Goal: Transaction & Acquisition: Purchase product/service

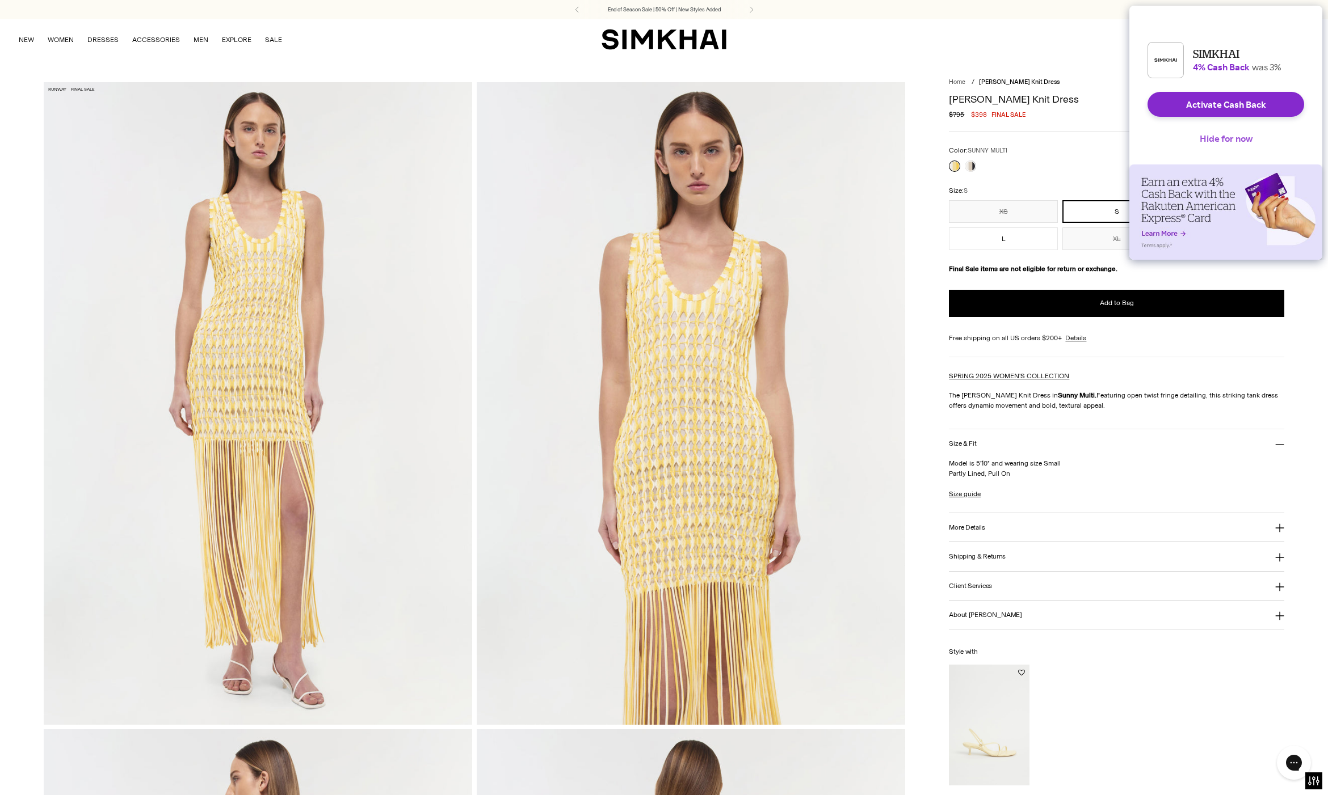
click at [1213, 146] on button "Hide for now" at bounding box center [1225, 138] width 71 height 25
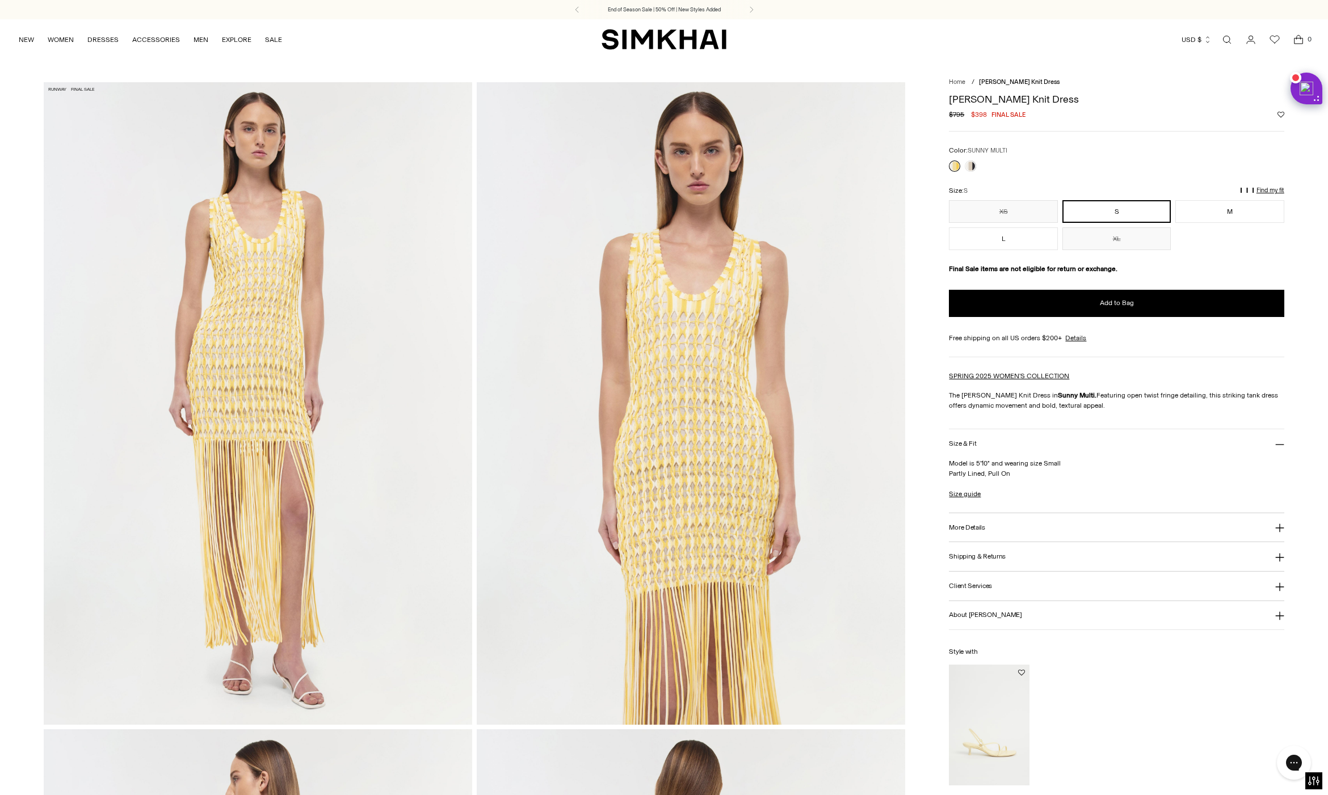
click at [971, 175] on div "**********" at bounding box center [1116, 197] width 335 height 105
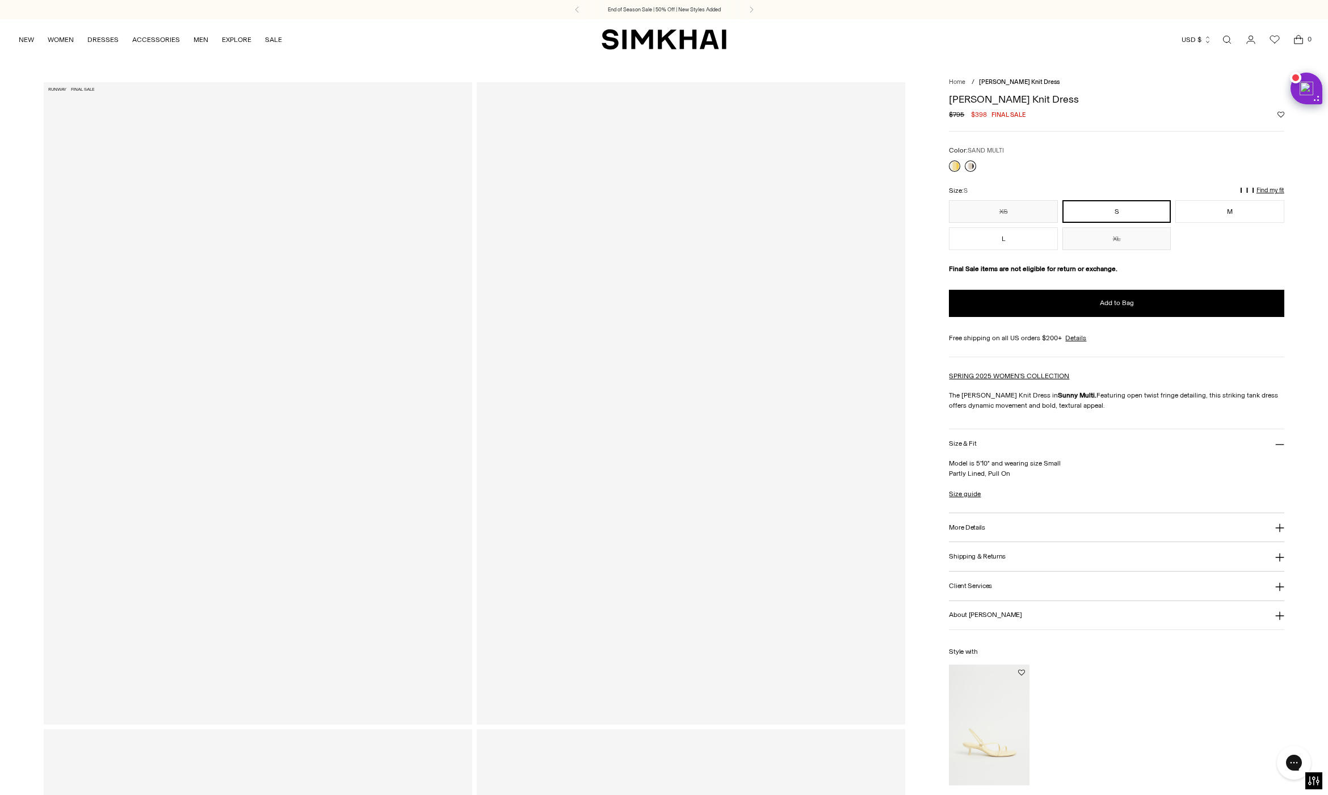
click at [969, 166] on link at bounding box center [970, 166] width 11 height 11
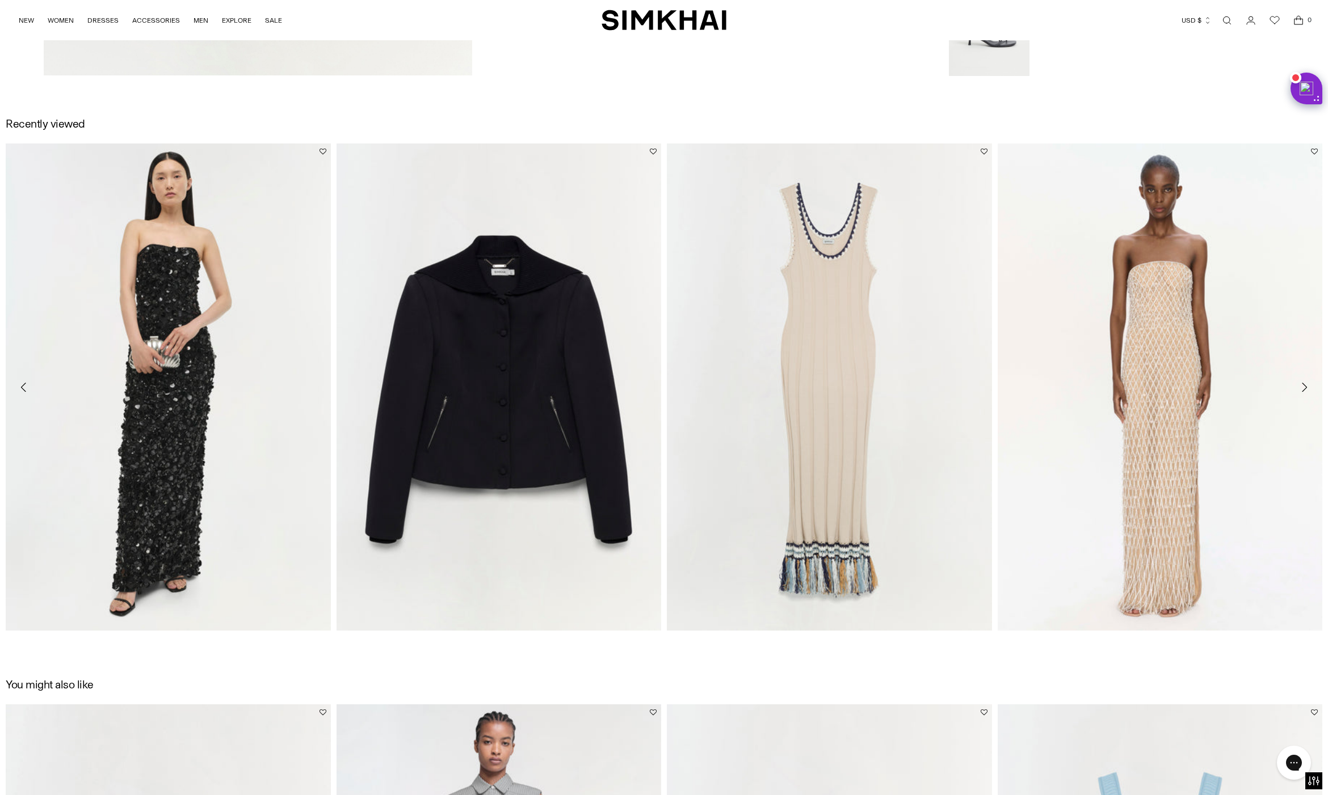
scroll to position [2670, 0]
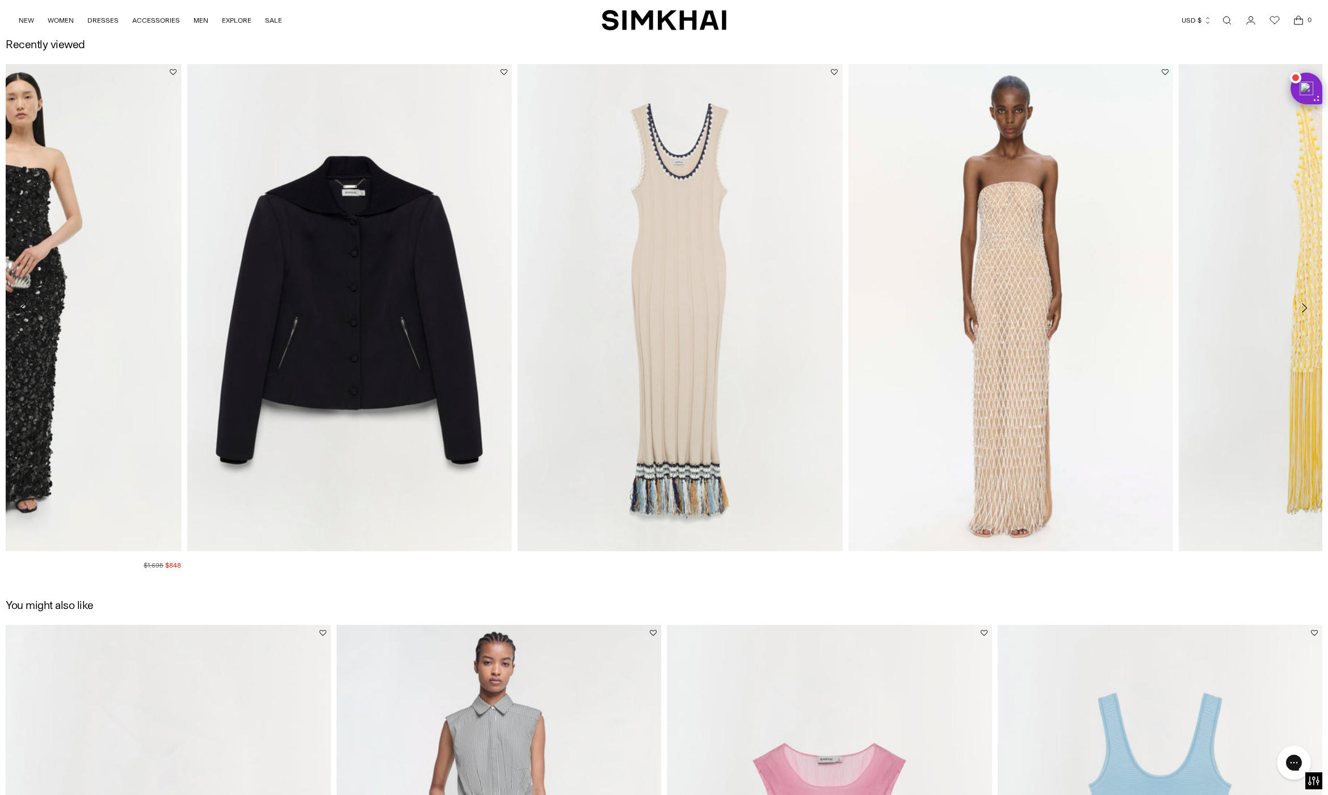
click at [0, 0] on img "Serafina Gown" at bounding box center [0, 0] width 0 height 0
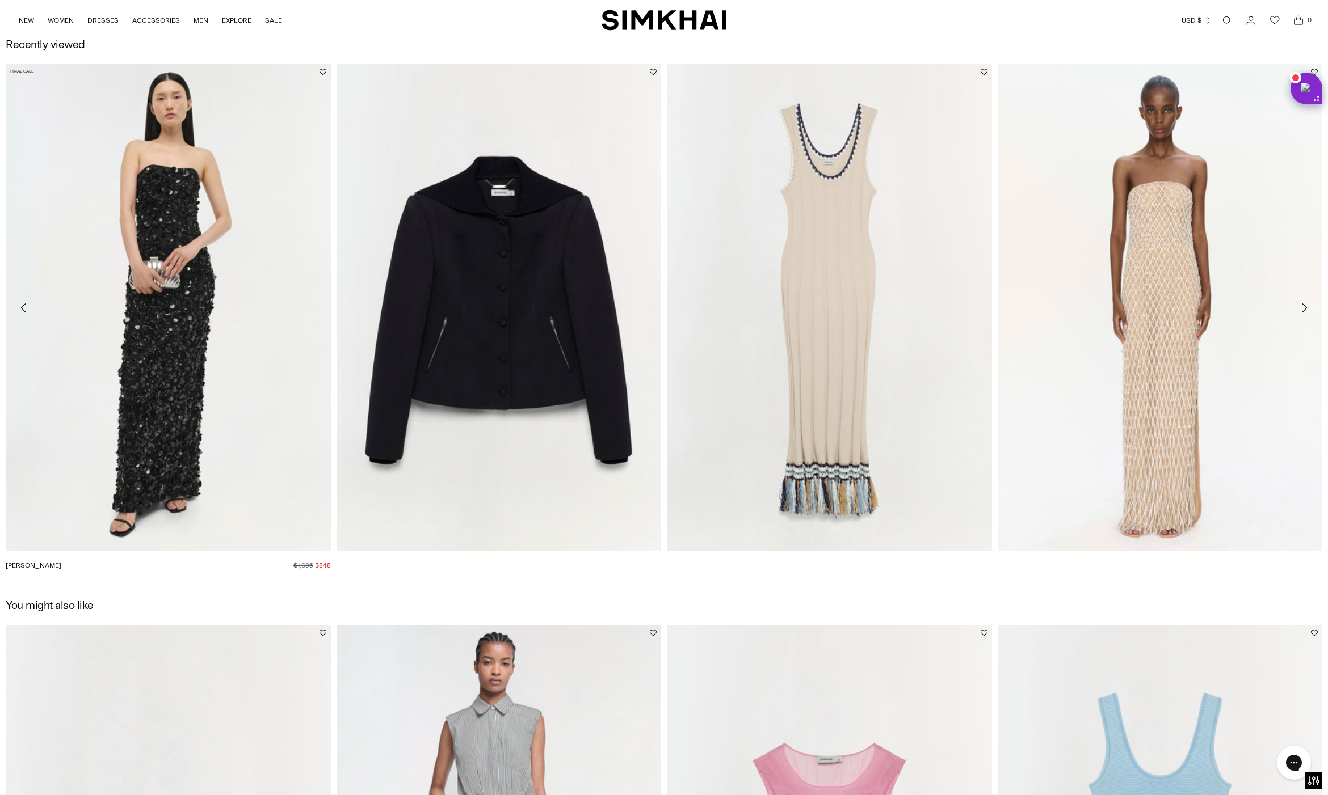
click at [0, 0] on img "Serafina Gown" at bounding box center [0, 0] width 0 height 0
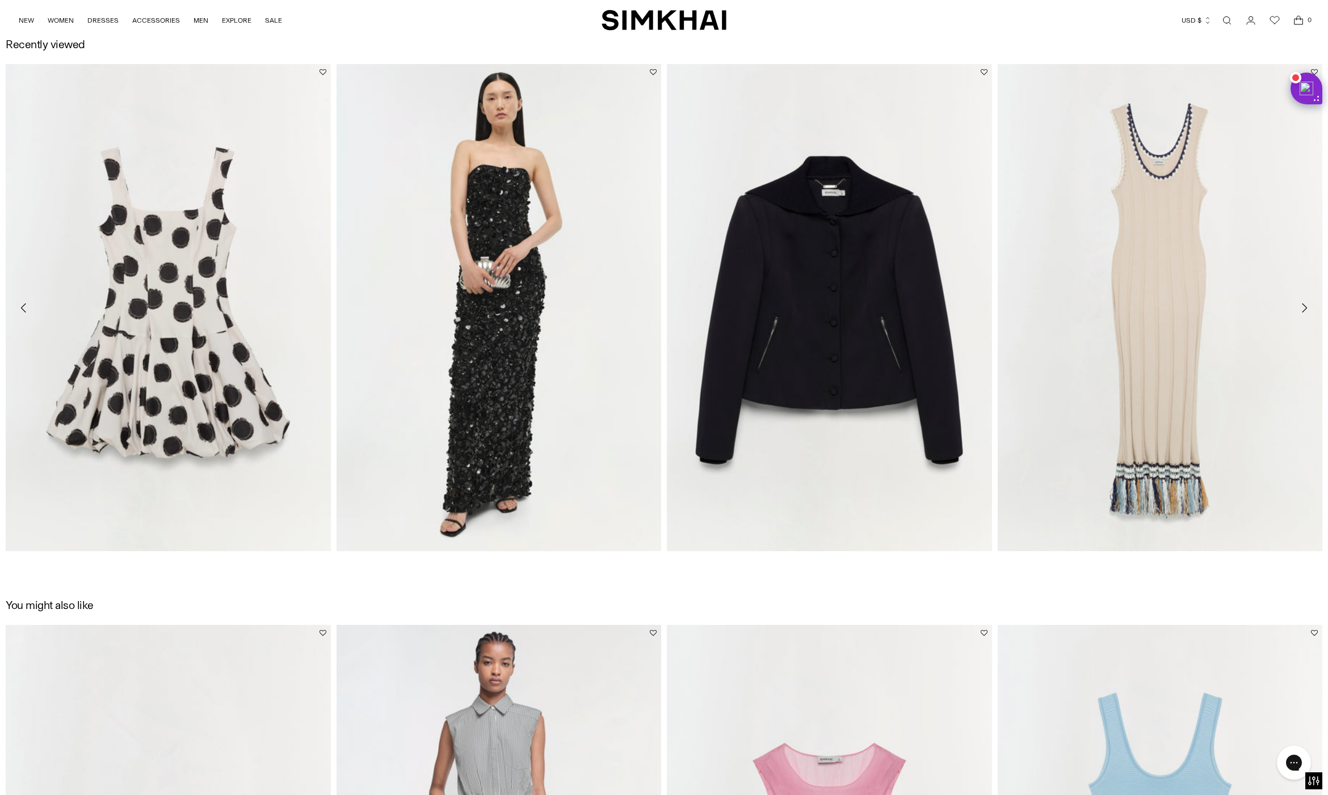
click at [0, 0] on img "Serafina Gown" at bounding box center [0, 0] width 0 height 0
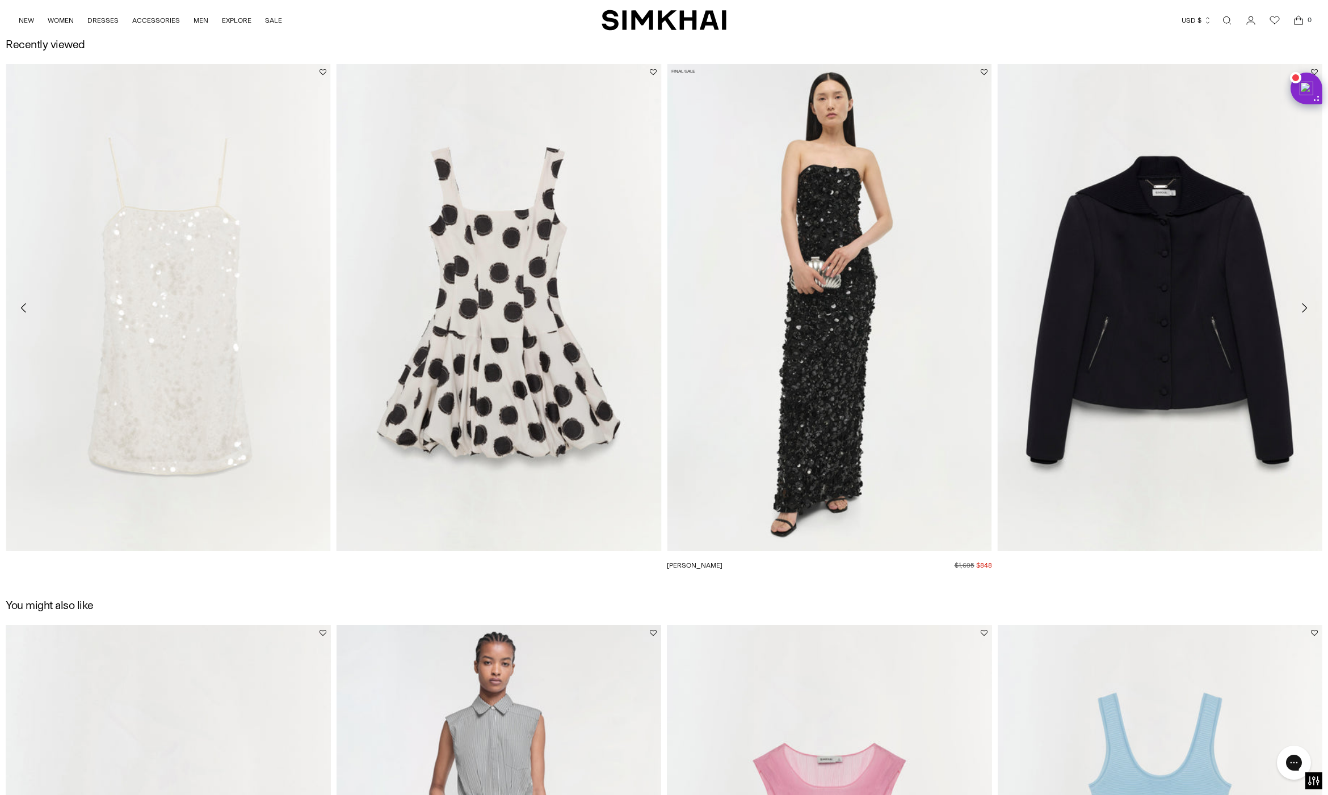
click at [0, 0] on img "Serafina Gown" at bounding box center [0, 0] width 0 height 0
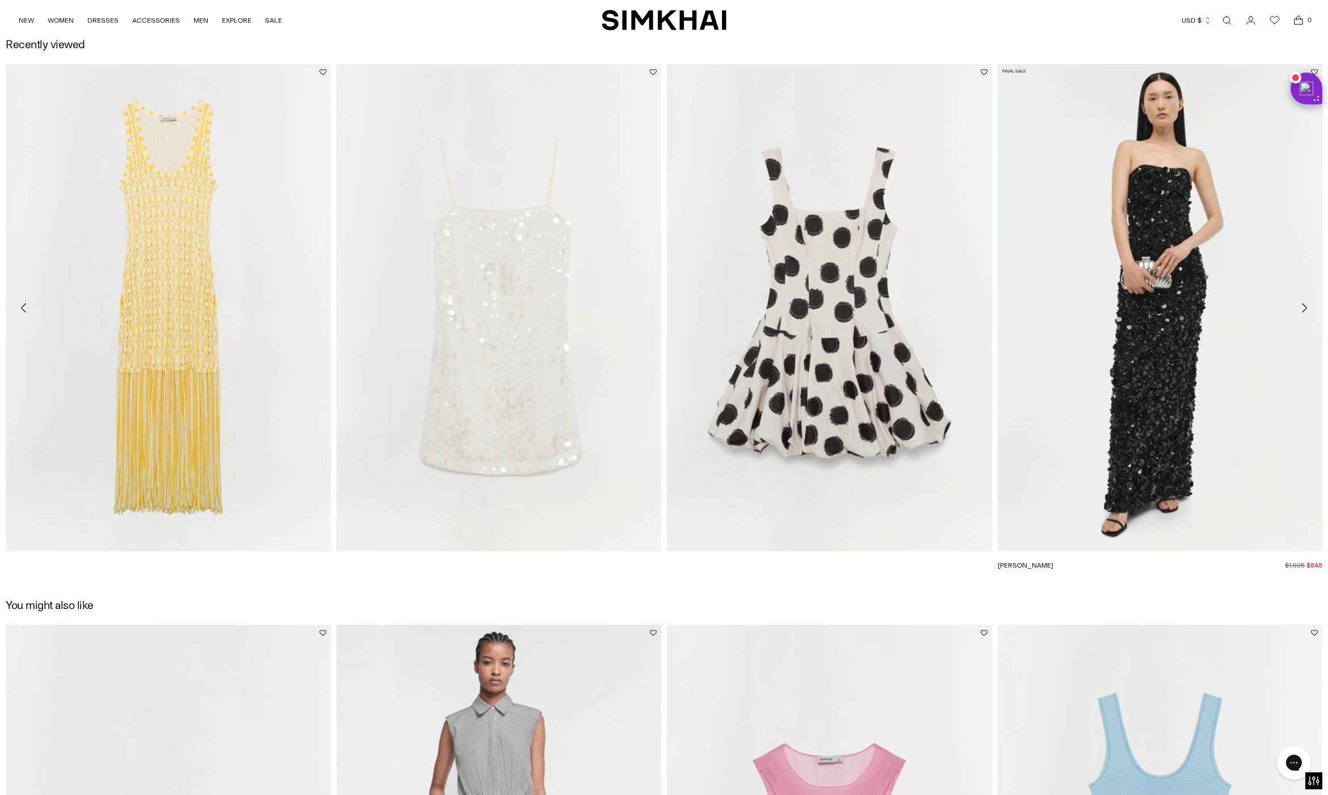
click at [0, 0] on img "Serafina Gown" at bounding box center [0, 0] width 0 height 0
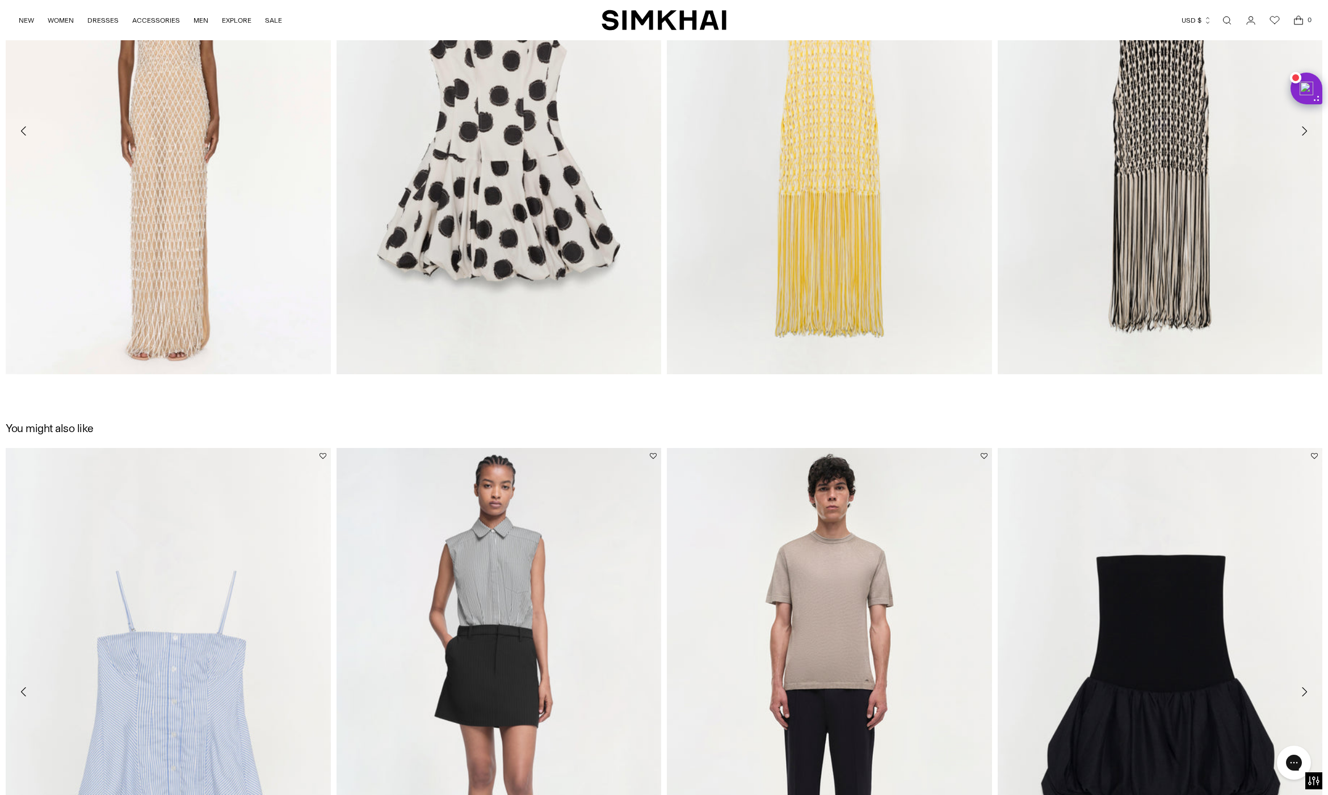
scroll to position [2851, 0]
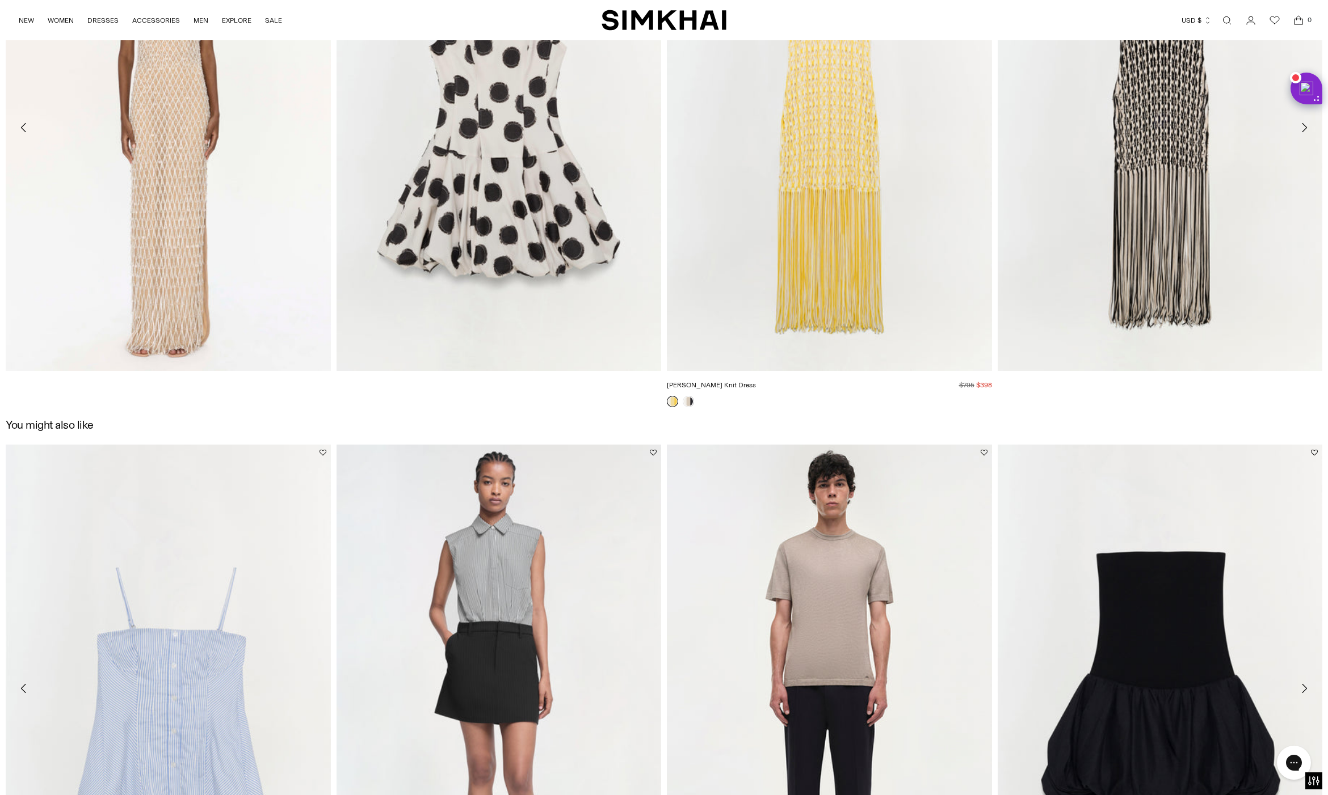
click at [0, 0] on img "Sonia Fringe Knit Dress" at bounding box center [0, 0] width 0 height 0
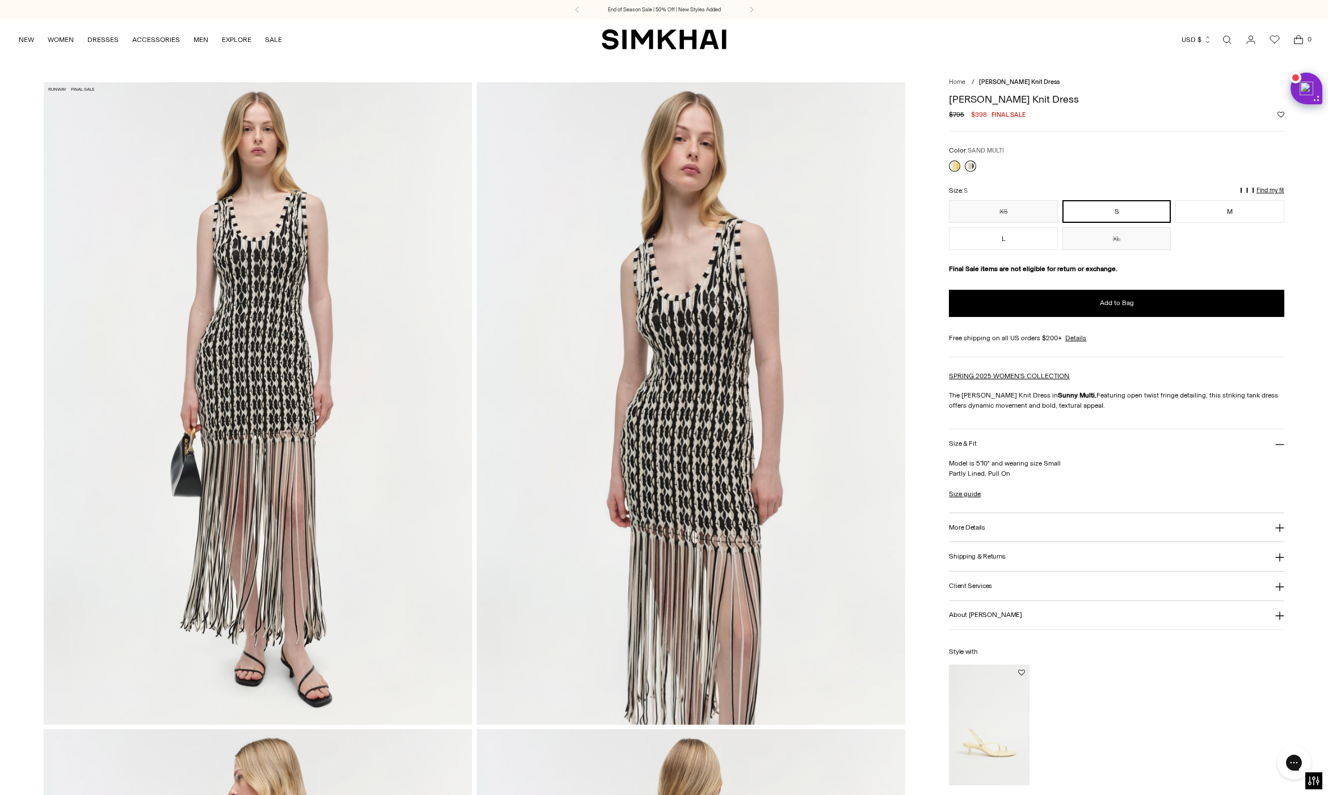
click at [974, 163] on link at bounding box center [970, 166] width 11 height 11
click at [975, 120] on div "[PERSON_NAME] Knit Dress Regular price $795 $398 Final sale Unit price / per" at bounding box center [1116, 112] width 335 height 37
drag, startPoint x: 950, startPoint y: 98, endPoint x: 1102, endPoint y: 99, distance: 152.1
click at [1102, 99] on h1 "[PERSON_NAME] Knit Dress" at bounding box center [1116, 99] width 335 height 10
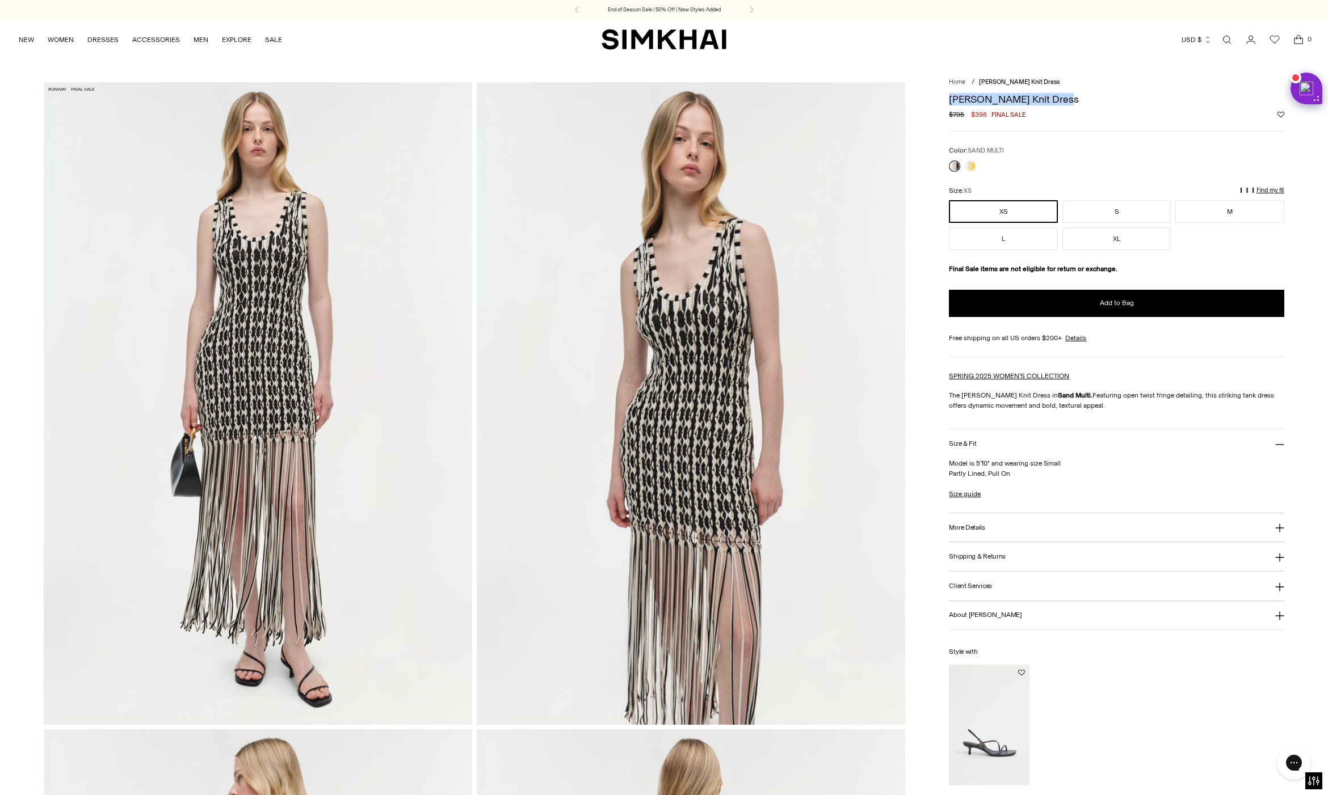
copy h1 "[PERSON_NAME] Knit Dress"
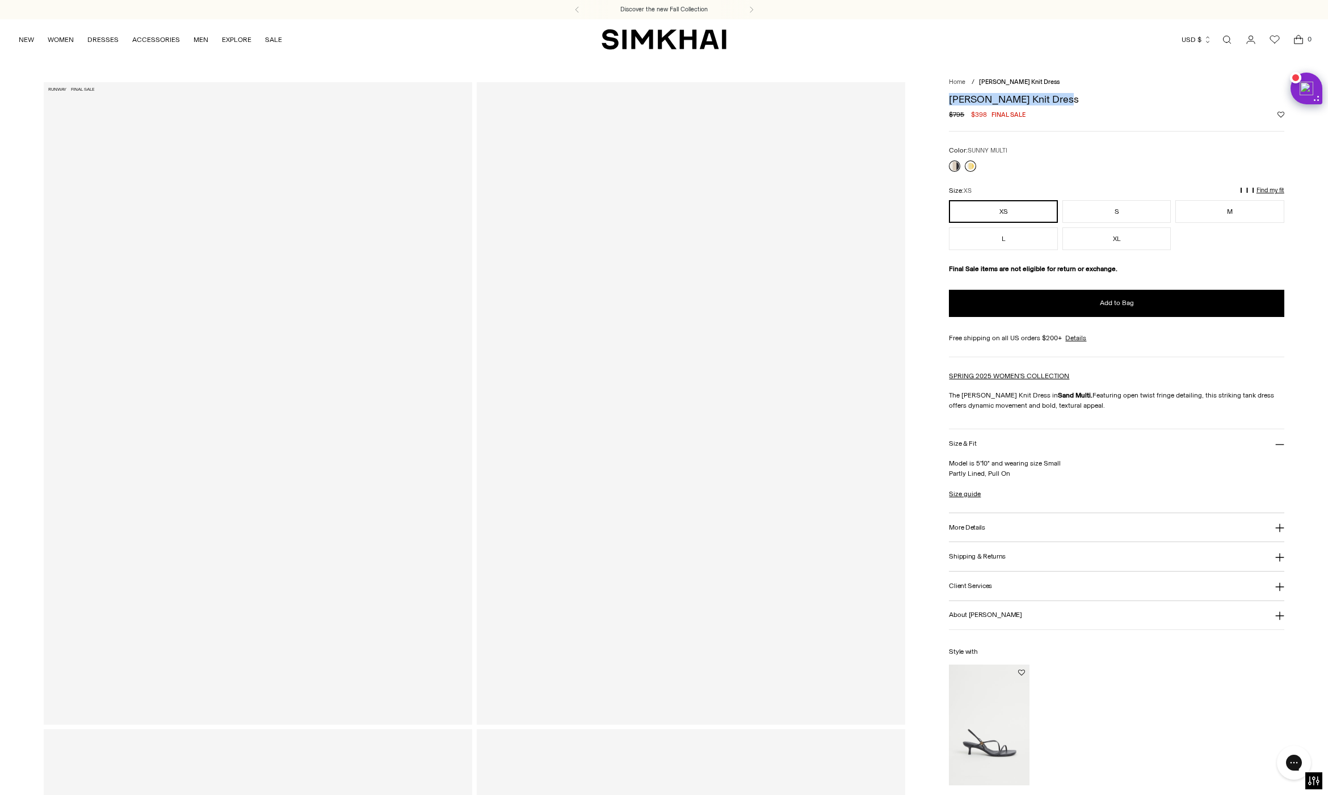
click at [972, 163] on link at bounding box center [970, 166] width 11 height 11
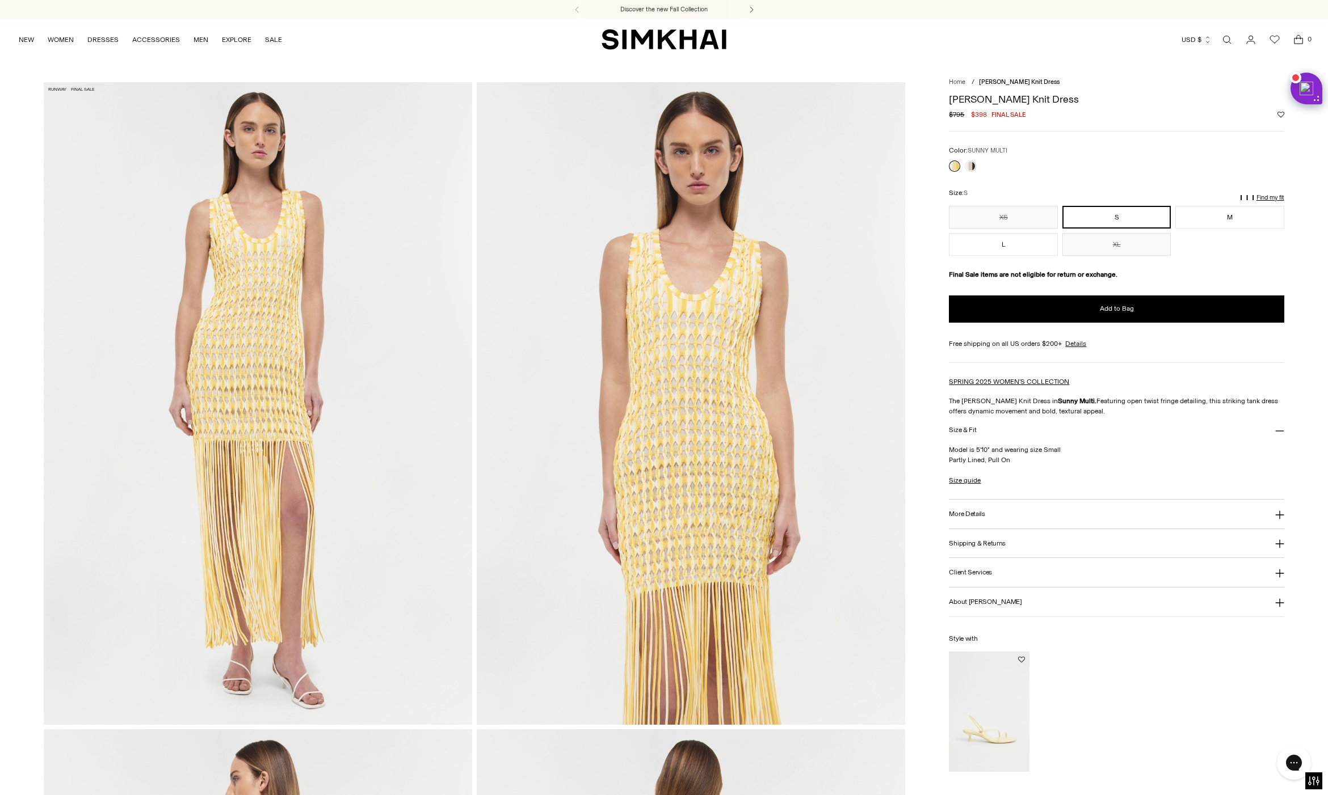
click at [755, 11] on icon at bounding box center [751, 9] width 14 height 7
click at [697, 6] on p "End of Season Sale | 50% Off | New Styles Added" at bounding box center [664, 10] width 113 height 8
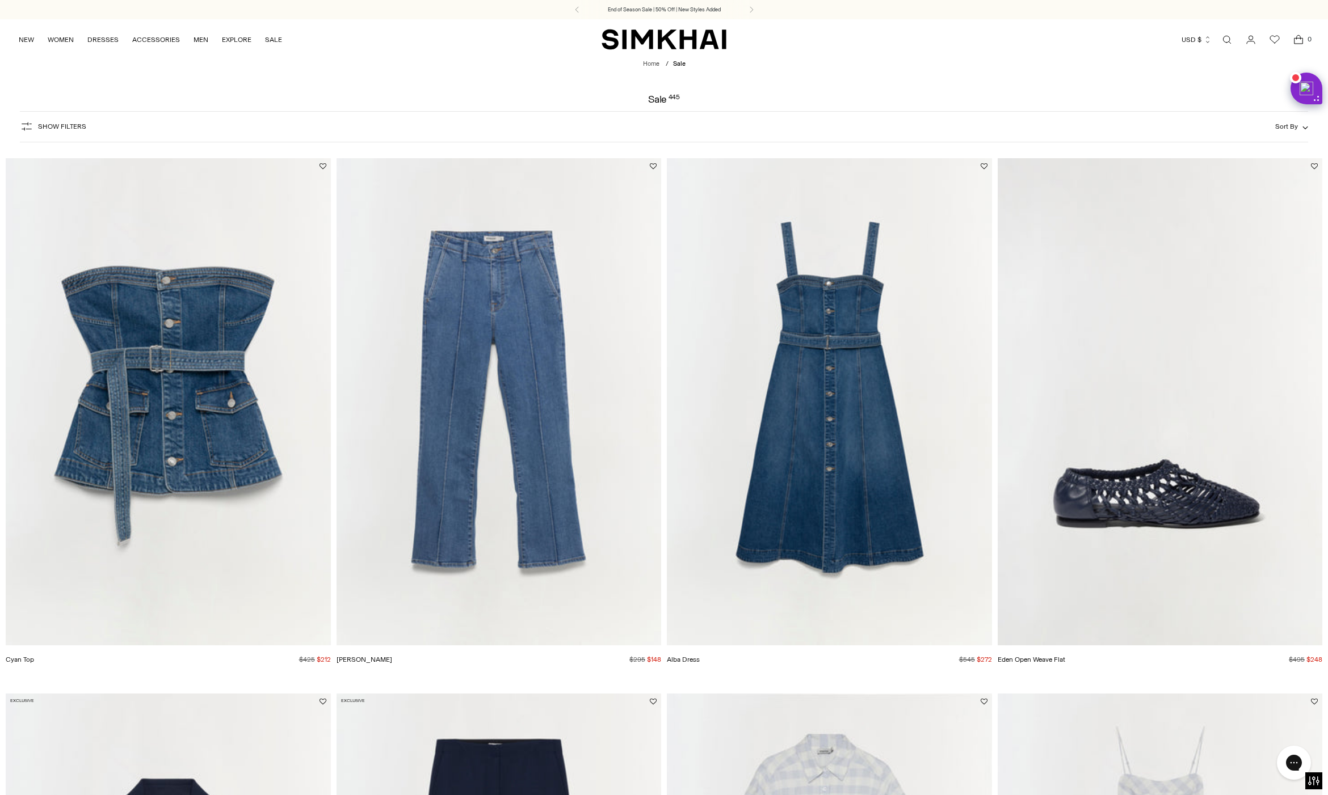
click at [1284, 130] on span "Sort By" at bounding box center [1286, 127] width 23 height 8
click at [1198, 177] on span "Newest" at bounding box center [1192, 179] width 30 height 10
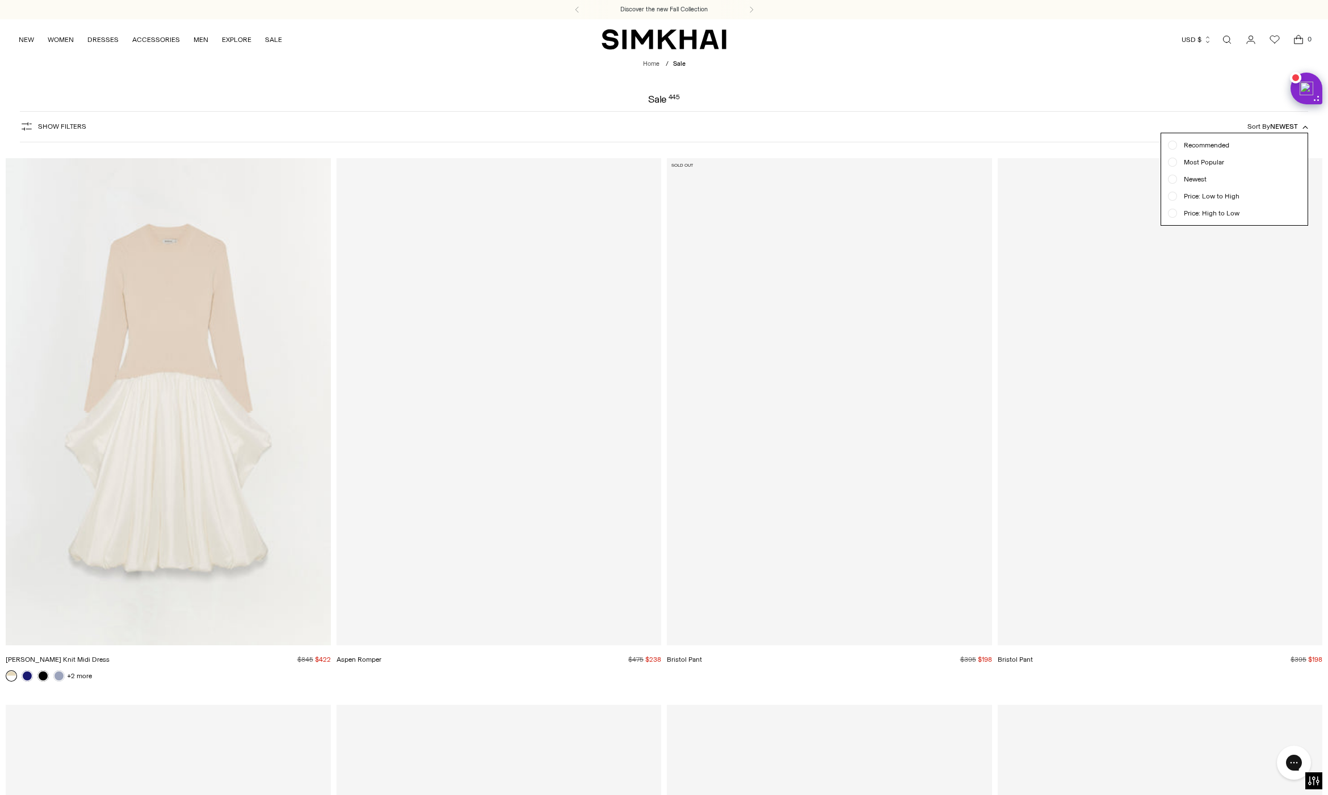
scroll to position [84, 0]
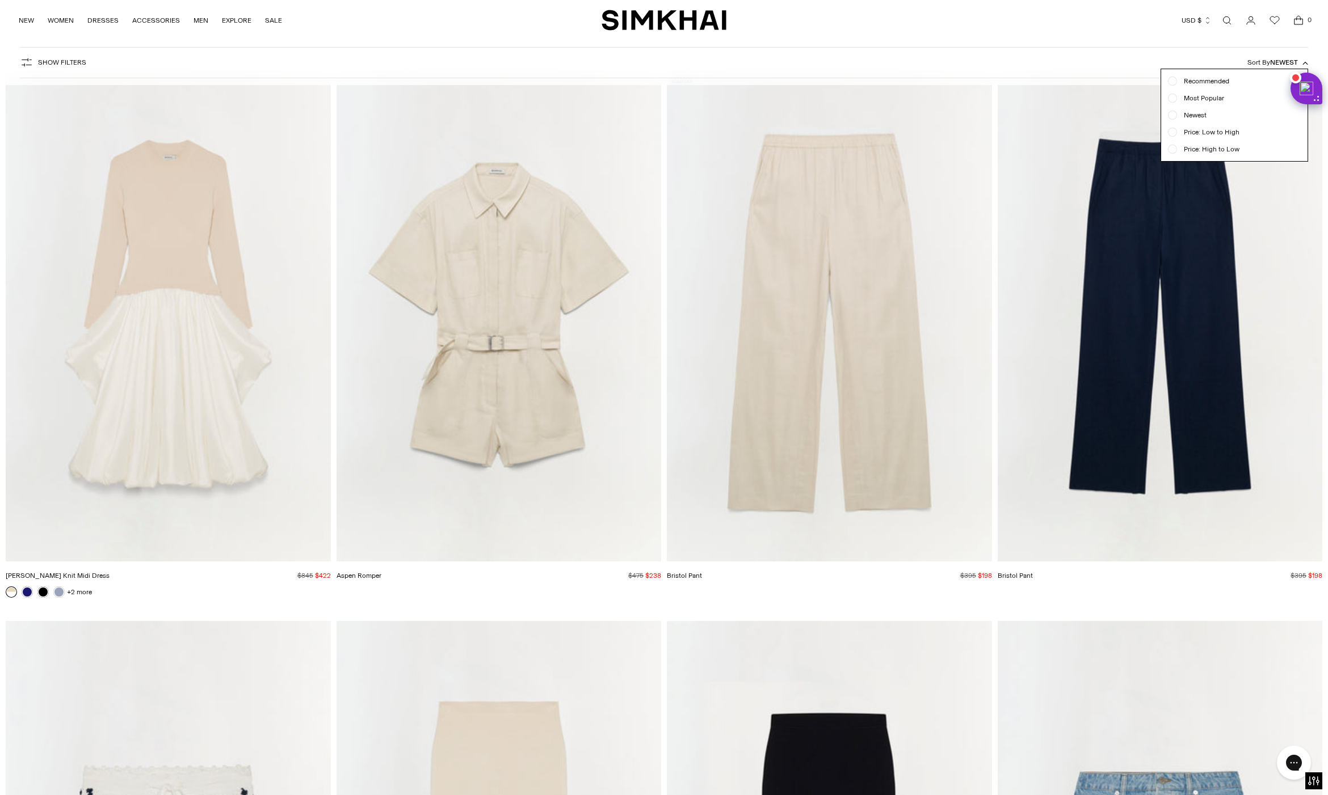
click at [57, 592] on div at bounding box center [664, 397] width 1328 height 795
click at [60, 588] on link at bounding box center [58, 592] width 11 height 11
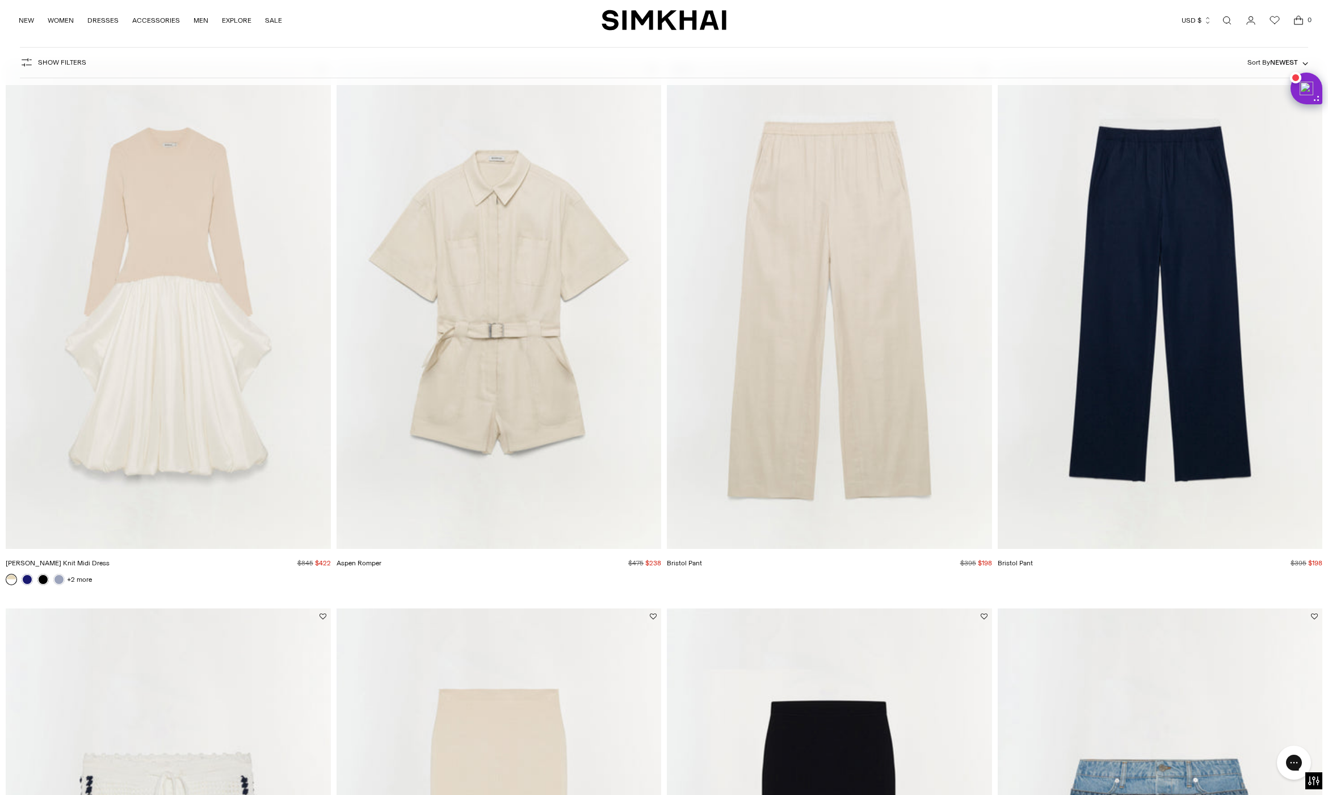
click at [0, 0] on img "Bristol Pant" at bounding box center [0, 0] width 0 height 0
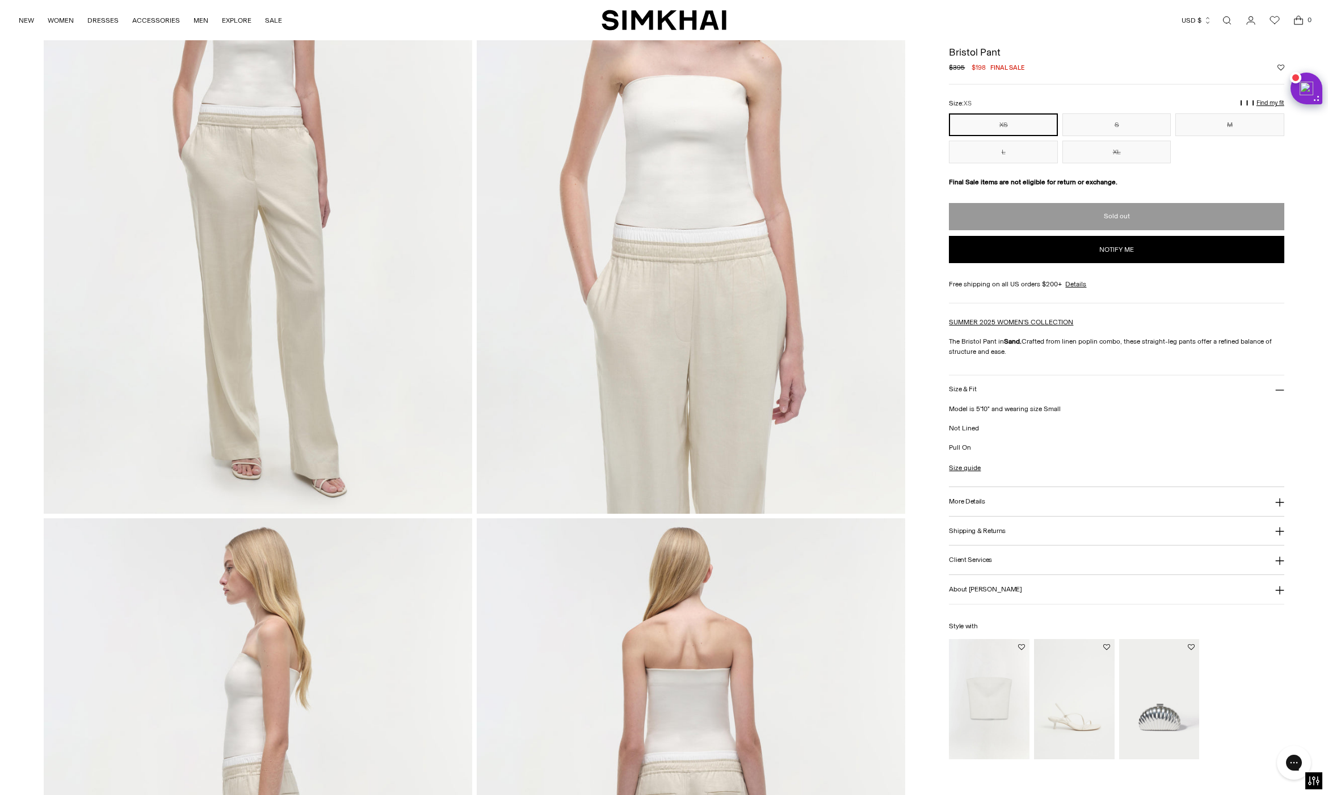
scroll to position [121, 0]
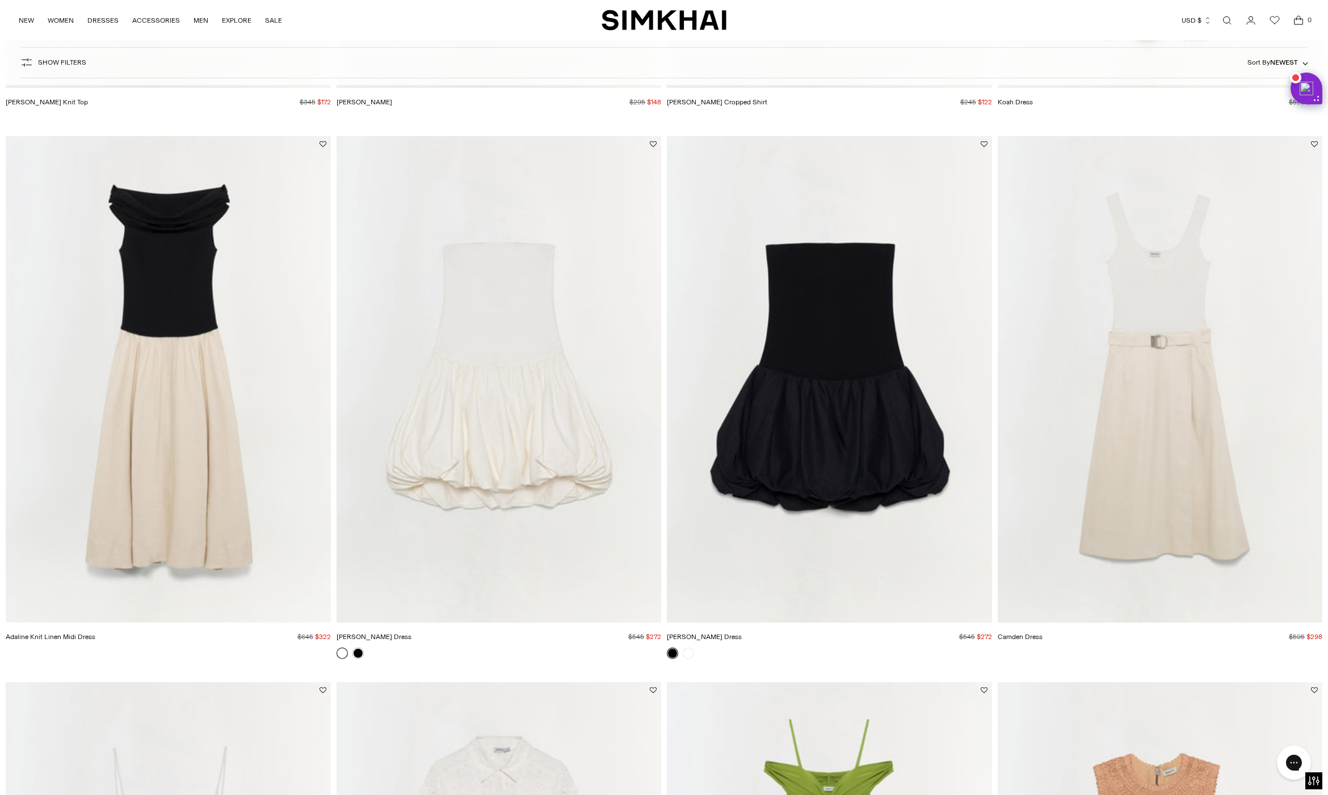
scroll to position [2602, 0]
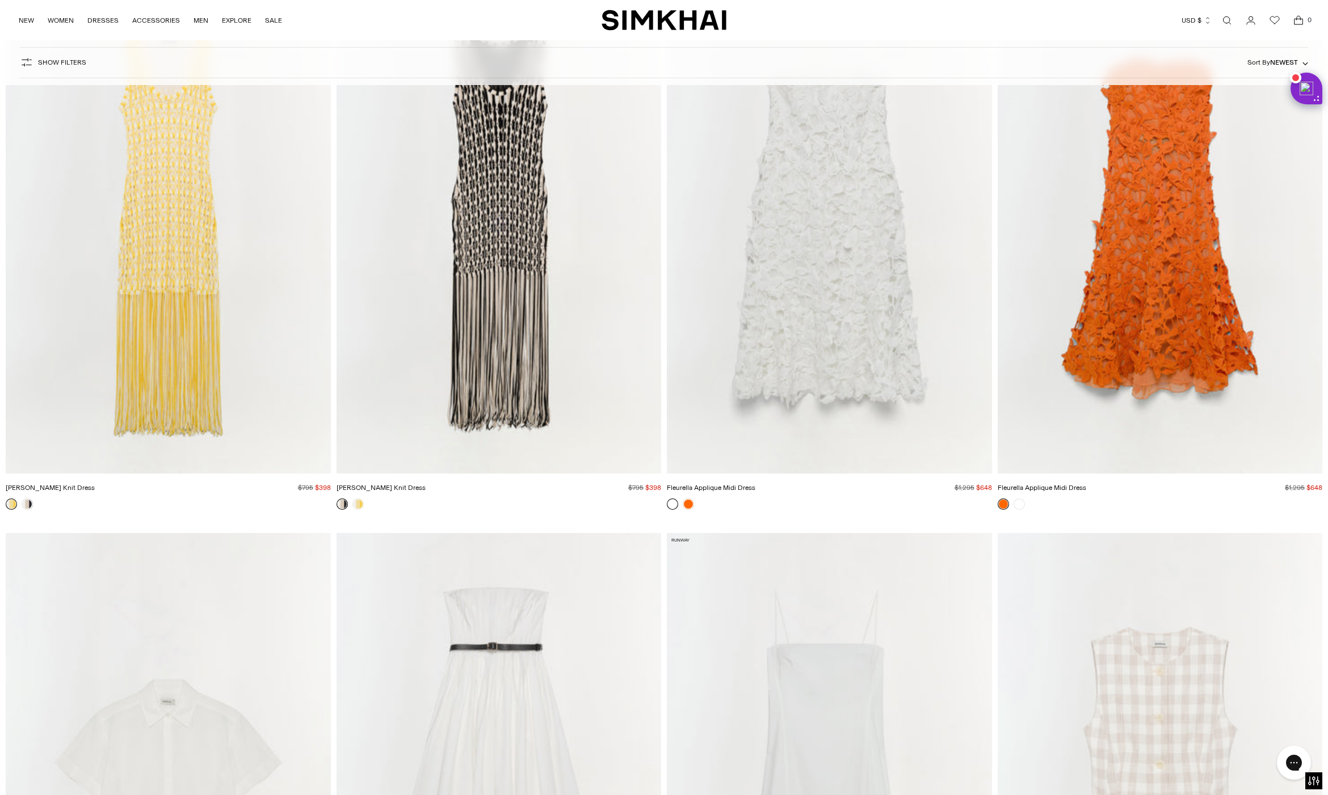
scroll to position [45161, 0]
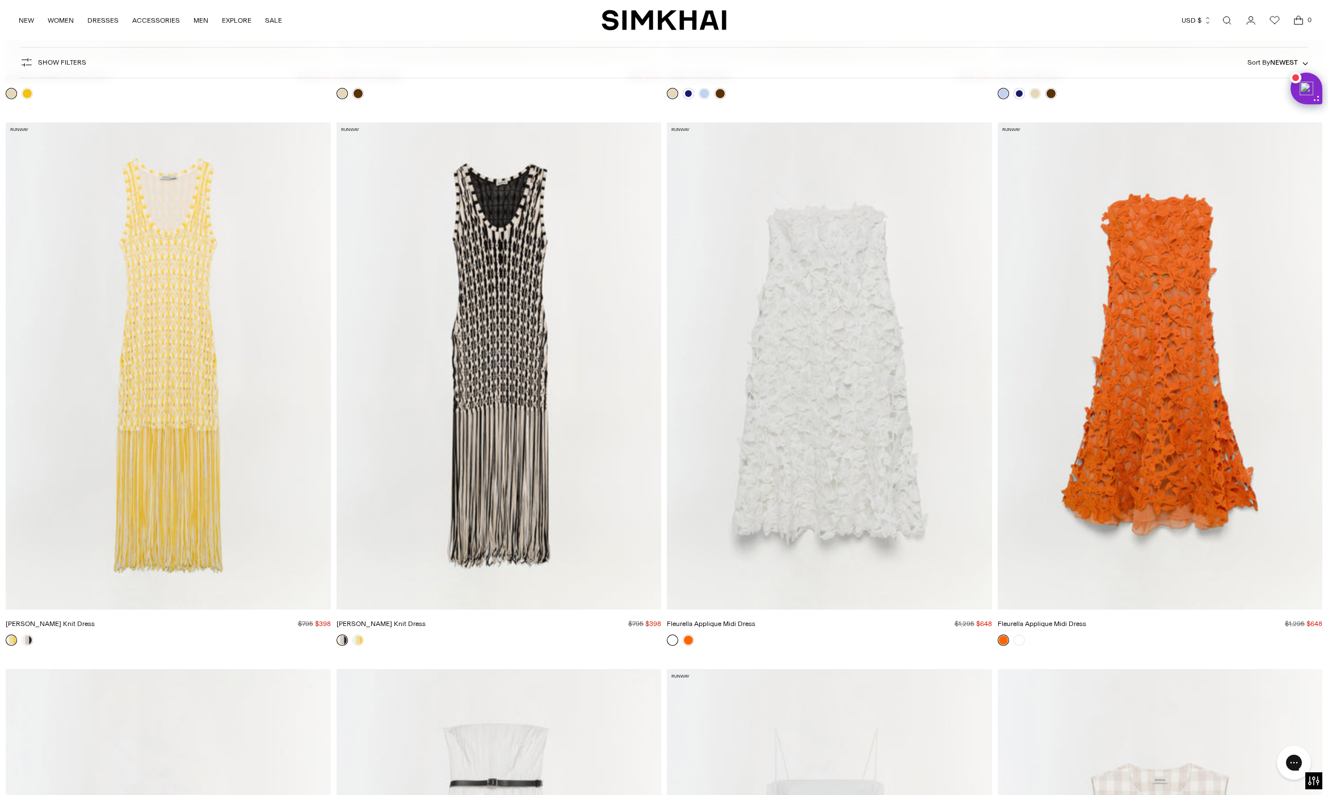
click at [0, 0] on img "Sonia Fringe Knit Dress" at bounding box center [0, 0] width 0 height 0
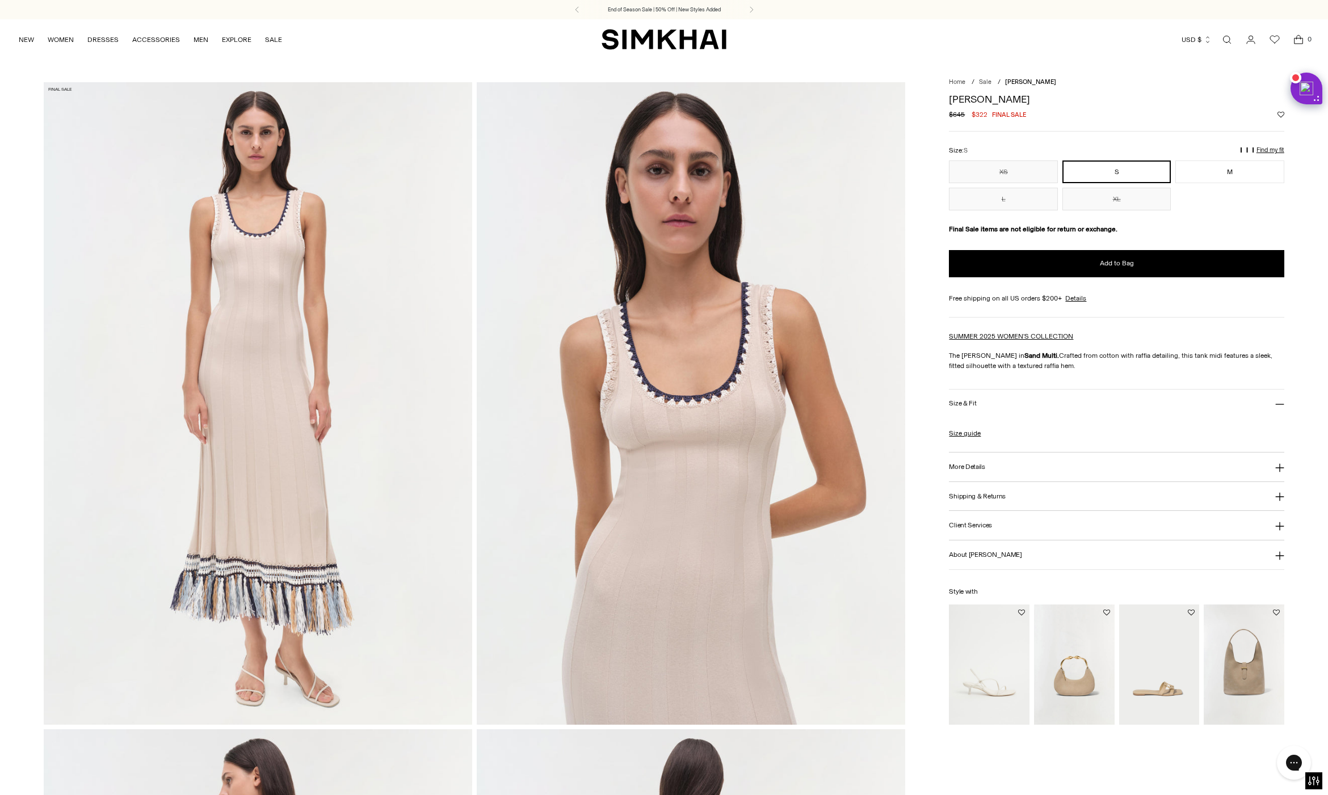
drag, startPoint x: 1032, startPoint y: 94, endPoint x: 1025, endPoint y: 104, distance: 11.8
click at [1025, 104] on h1 "[PERSON_NAME]" at bounding box center [1116, 99] width 335 height 10
copy h1 "[PERSON_NAME]"
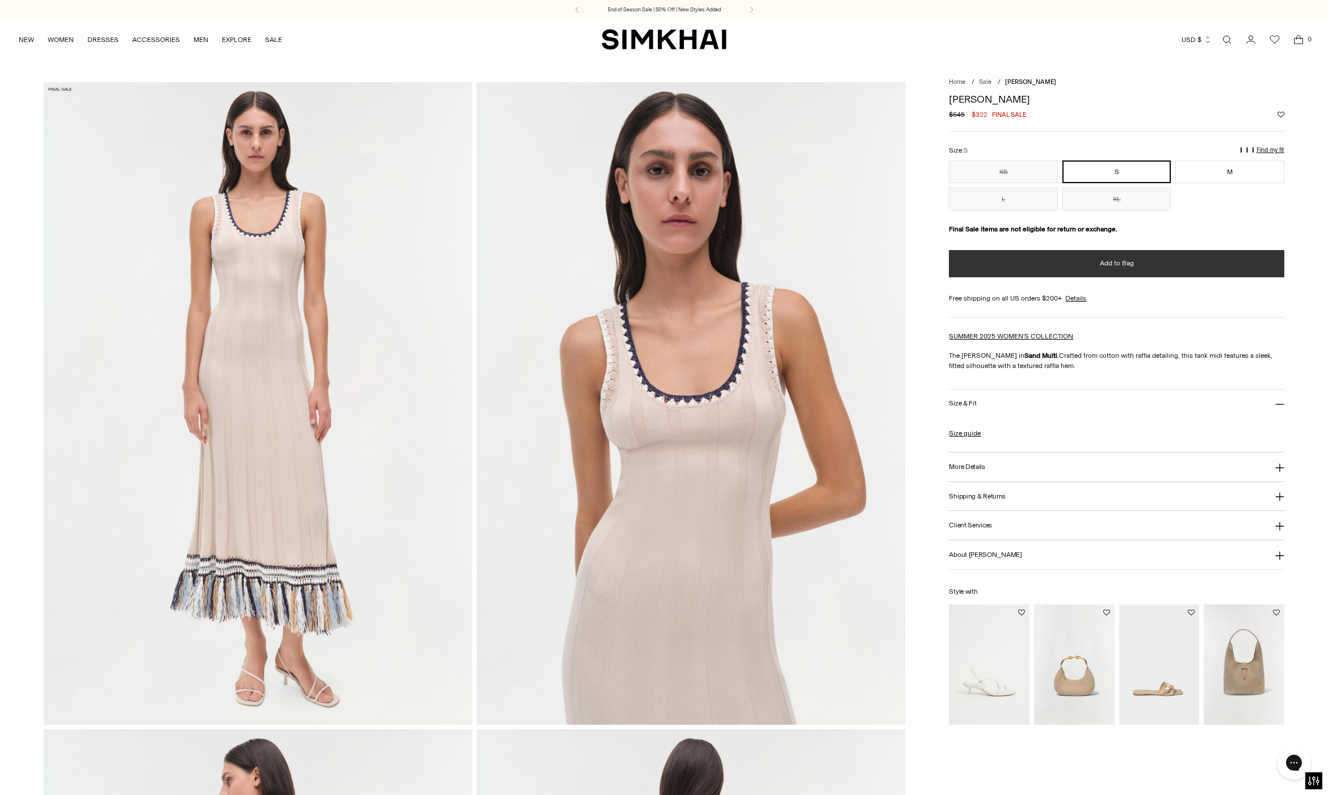
click at [1095, 272] on button "Add to Bag" at bounding box center [1116, 263] width 335 height 27
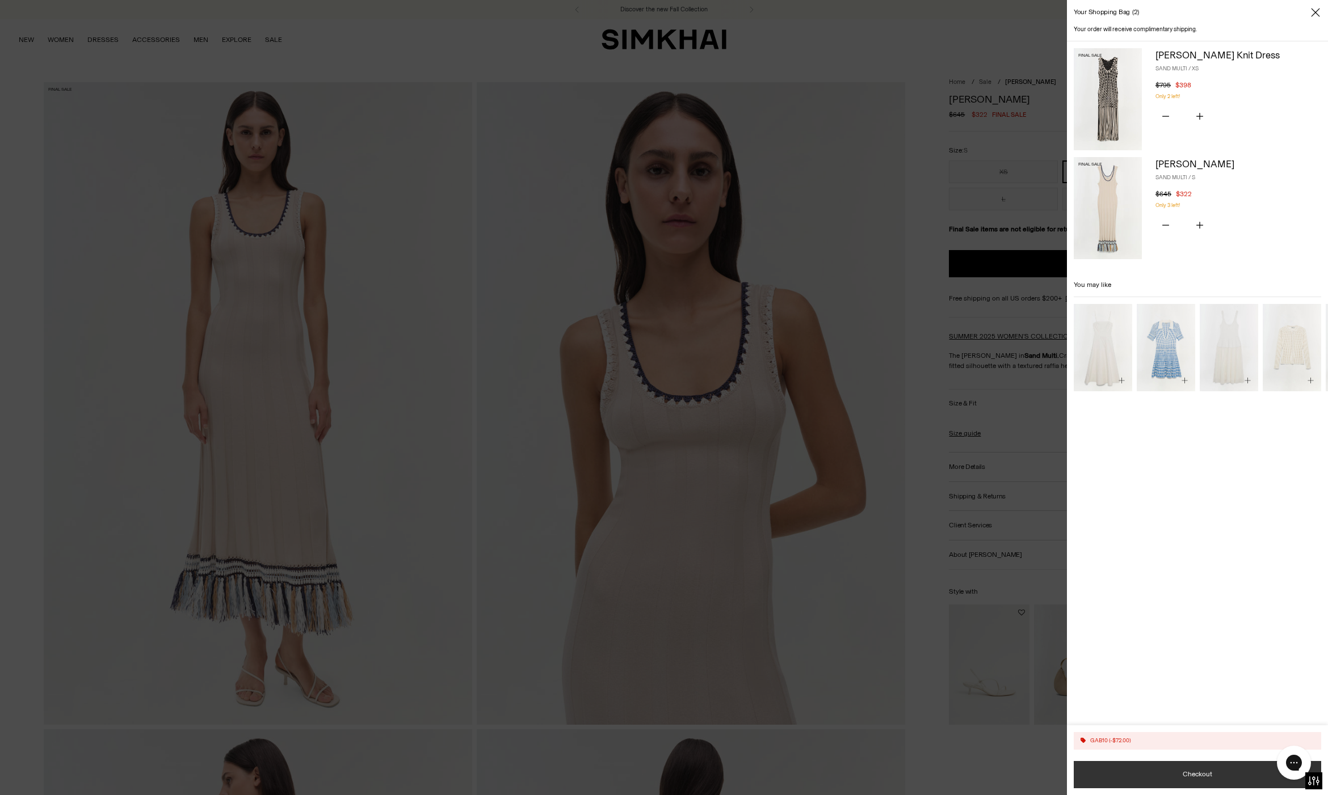
click at [1196, 765] on button "Checkout" at bounding box center [1197, 774] width 247 height 27
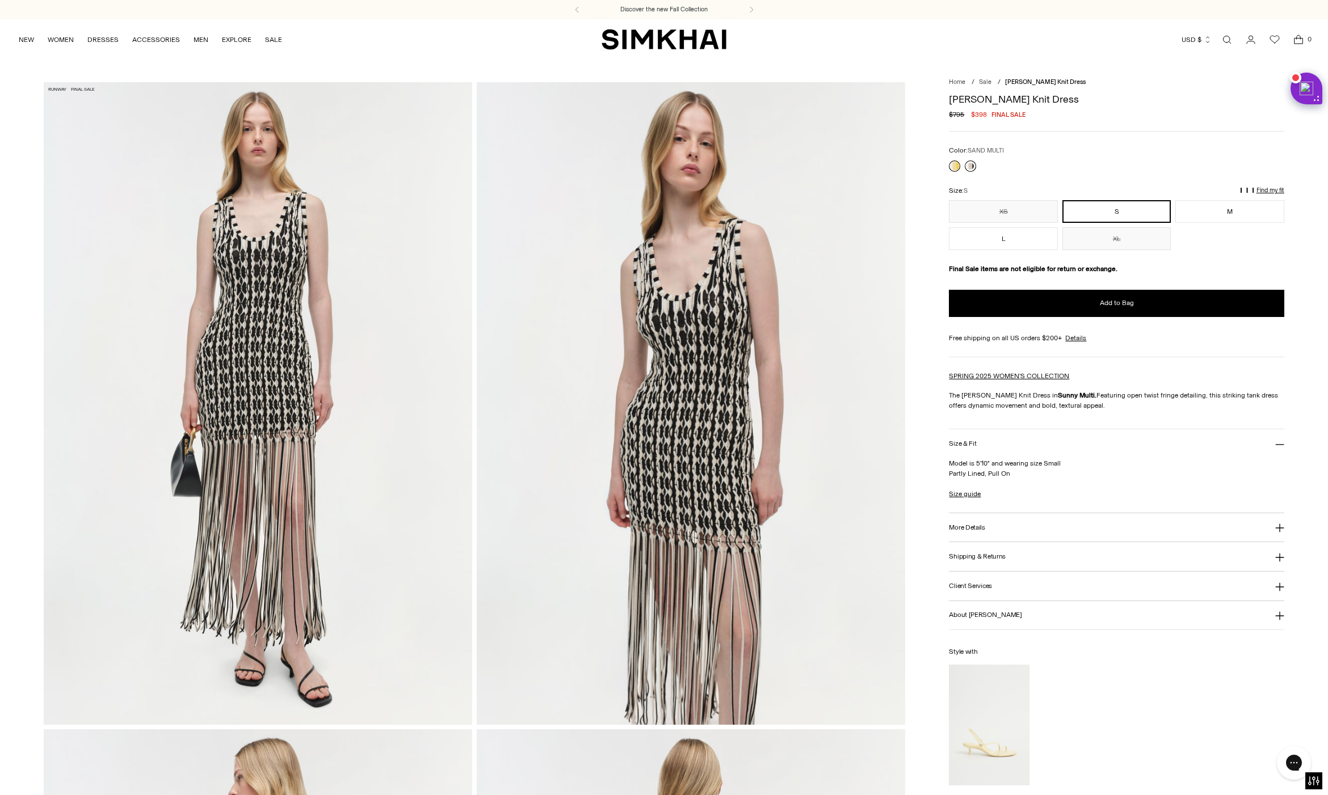
click at [974, 162] on link at bounding box center [970, 166] width 11 height 11
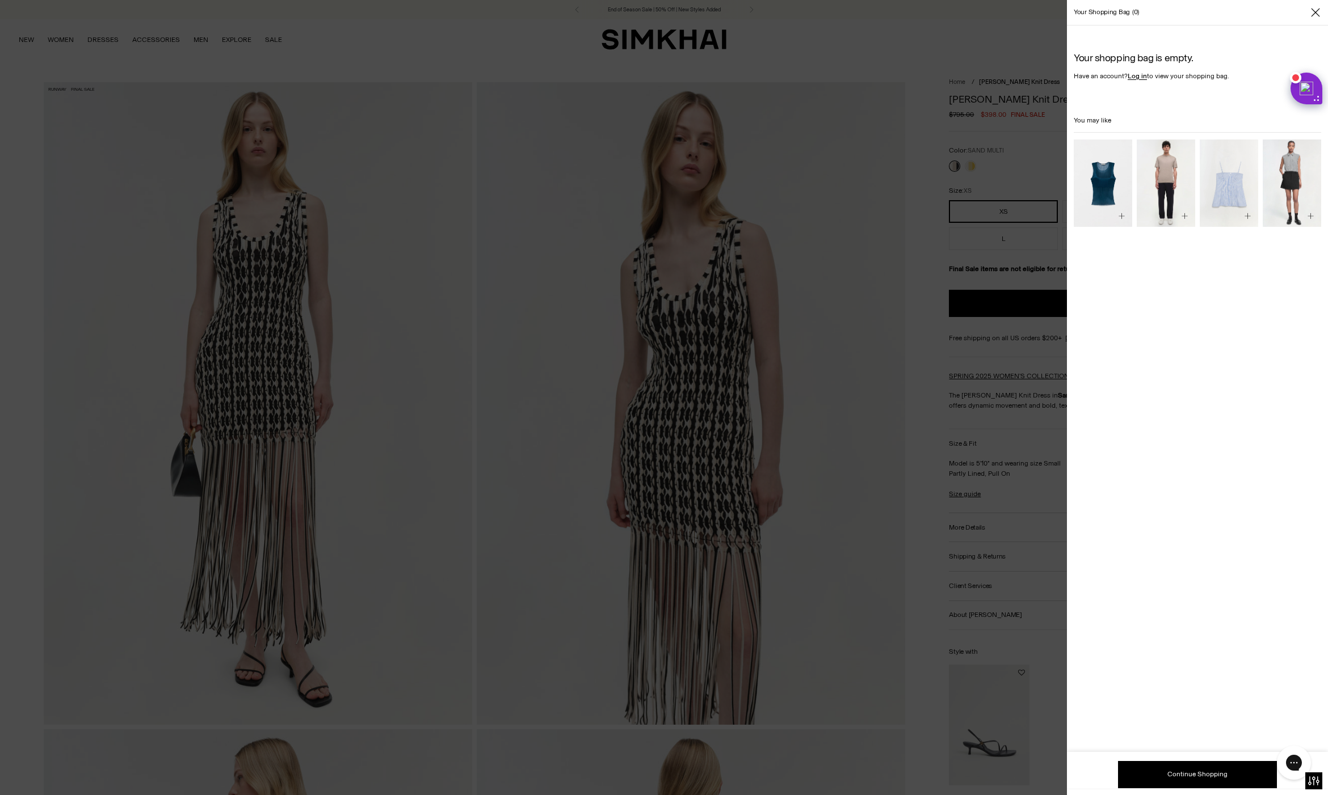
click at [1315, 10] on icon "Close" at bounding box center [1315, 12] width 9 height 11
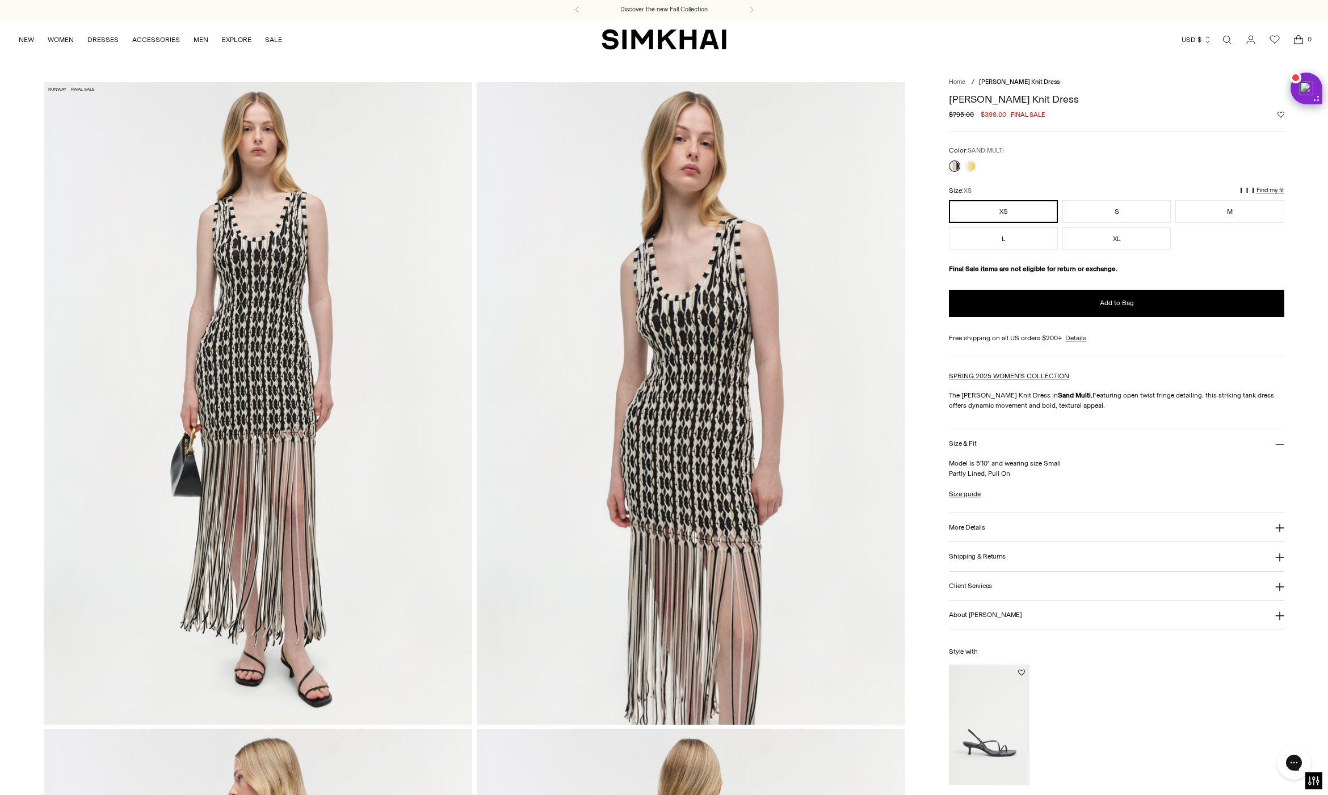
click at [1307, 42] on span "0" at bounding box center [1309, 39] width 10 height 10
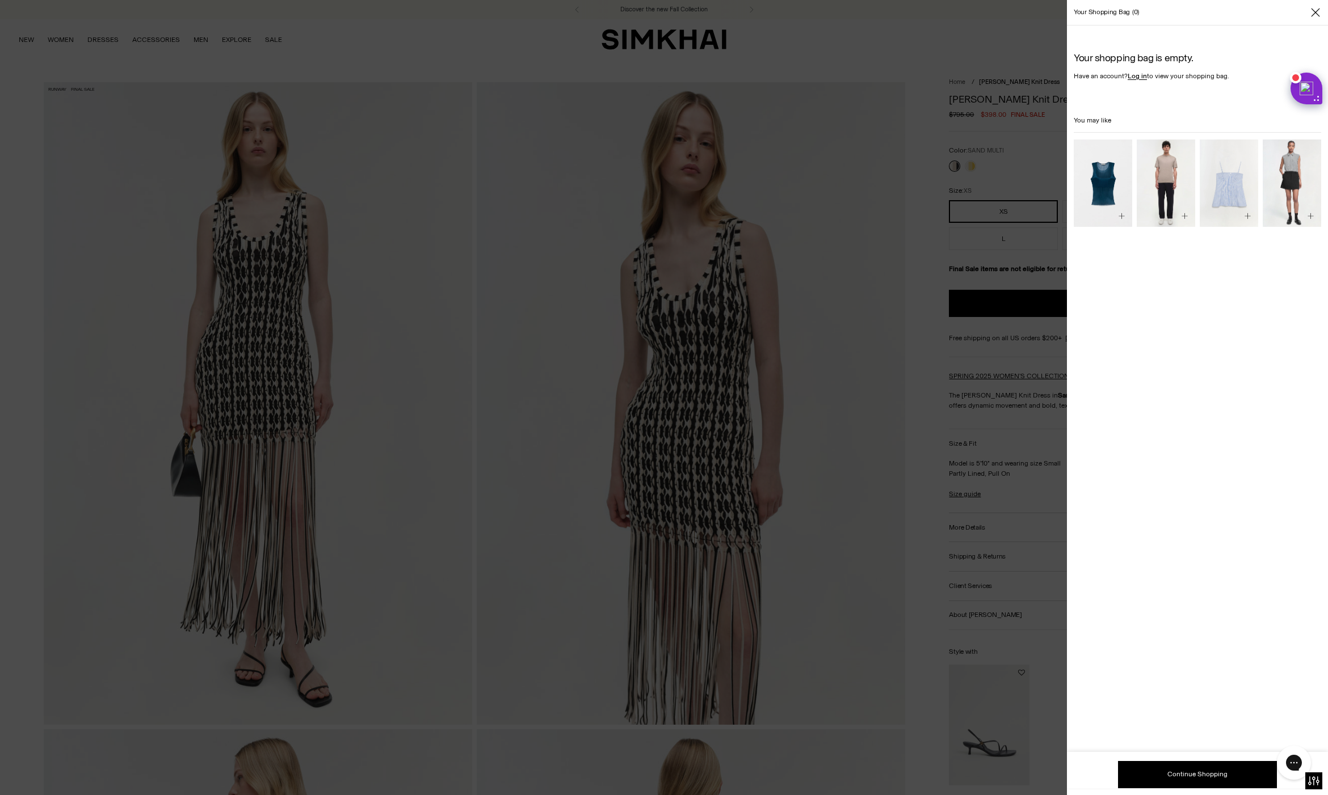
click at [1031, 472] on div at bounding box center [664, 397] width 1328 height 795
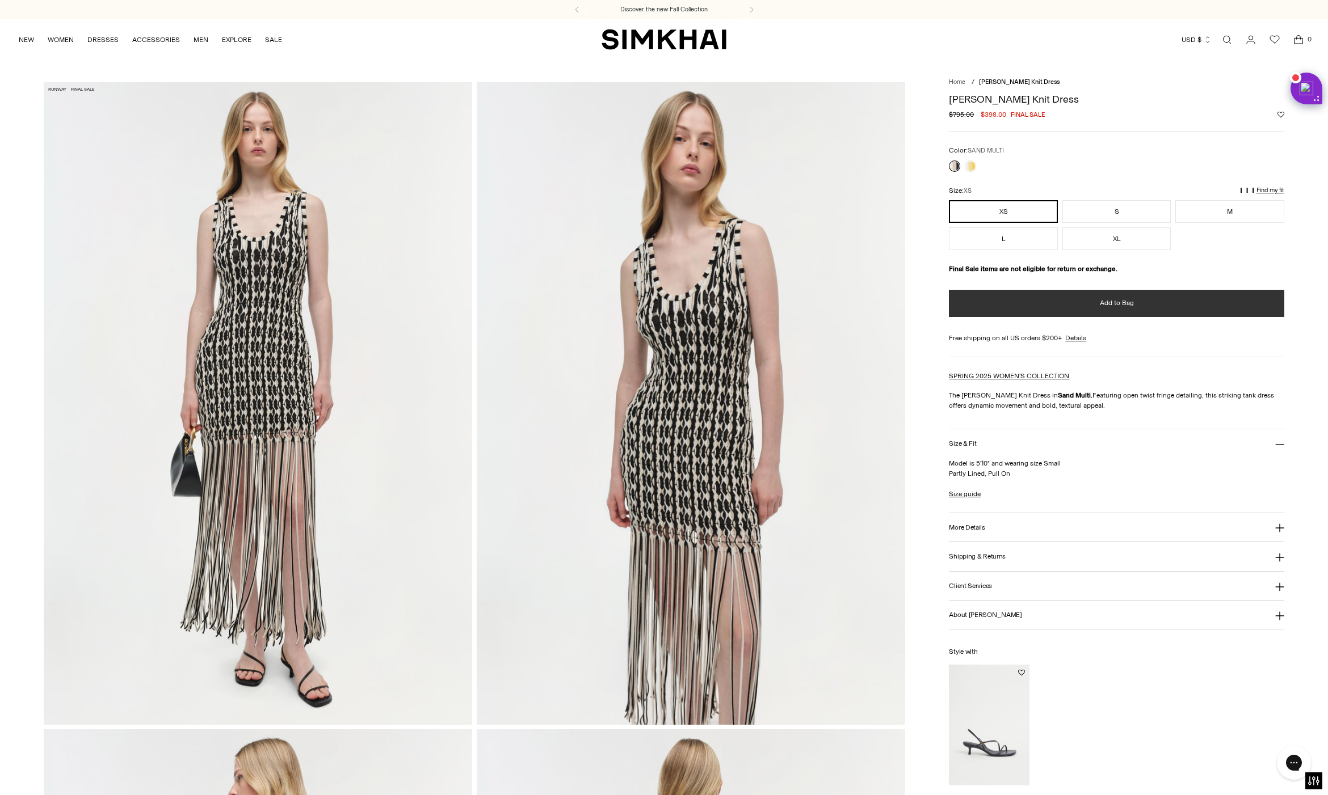
click at [1063, 301] on button "Add to Bag" at bounding box center [1116, 303] width 335 height 27
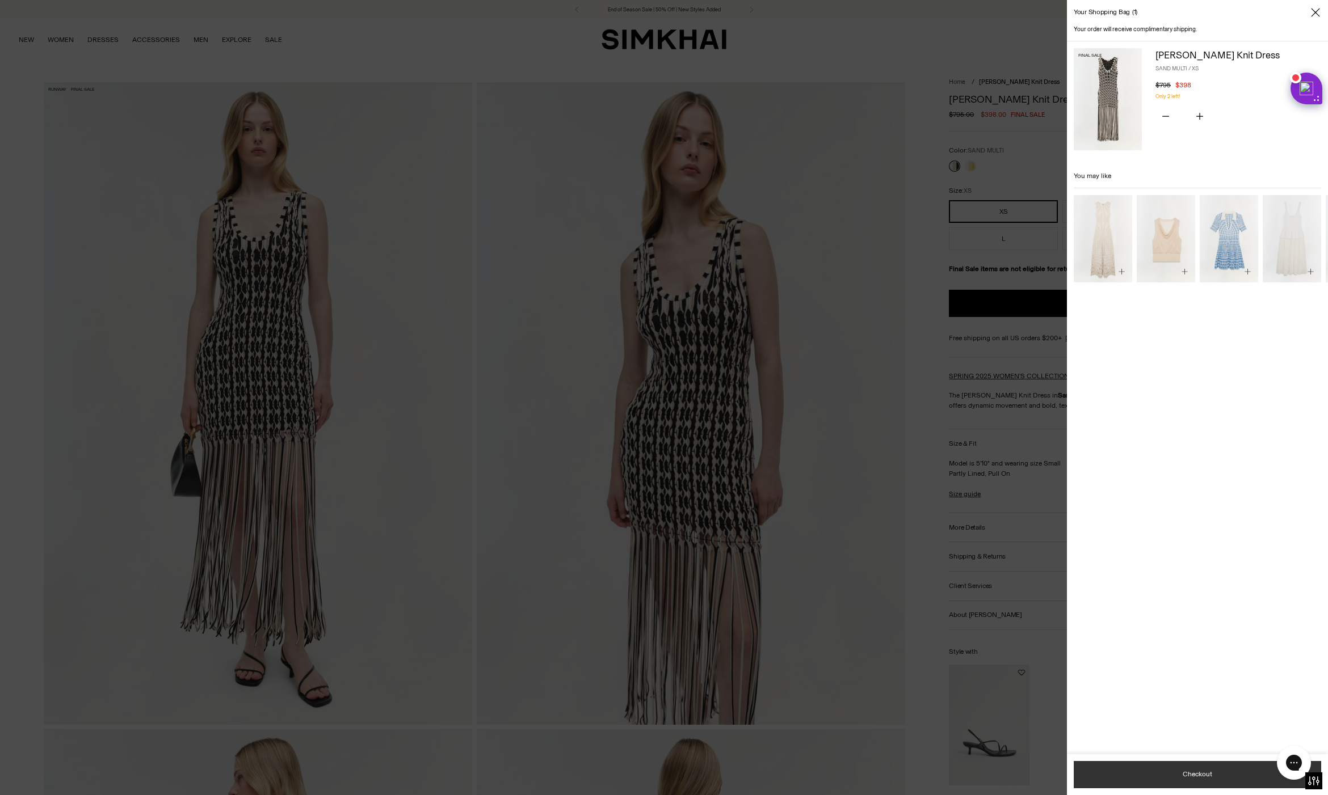
click at [1179, 772] on div "Subtotal $398 Taxes and shipping calculated at checkout Checkout" at bounding box center [1197, 775] width 261 height 41
click at [1149, 777] on button "Checkout" at bounding box center [1197, 774] width 247 height 27
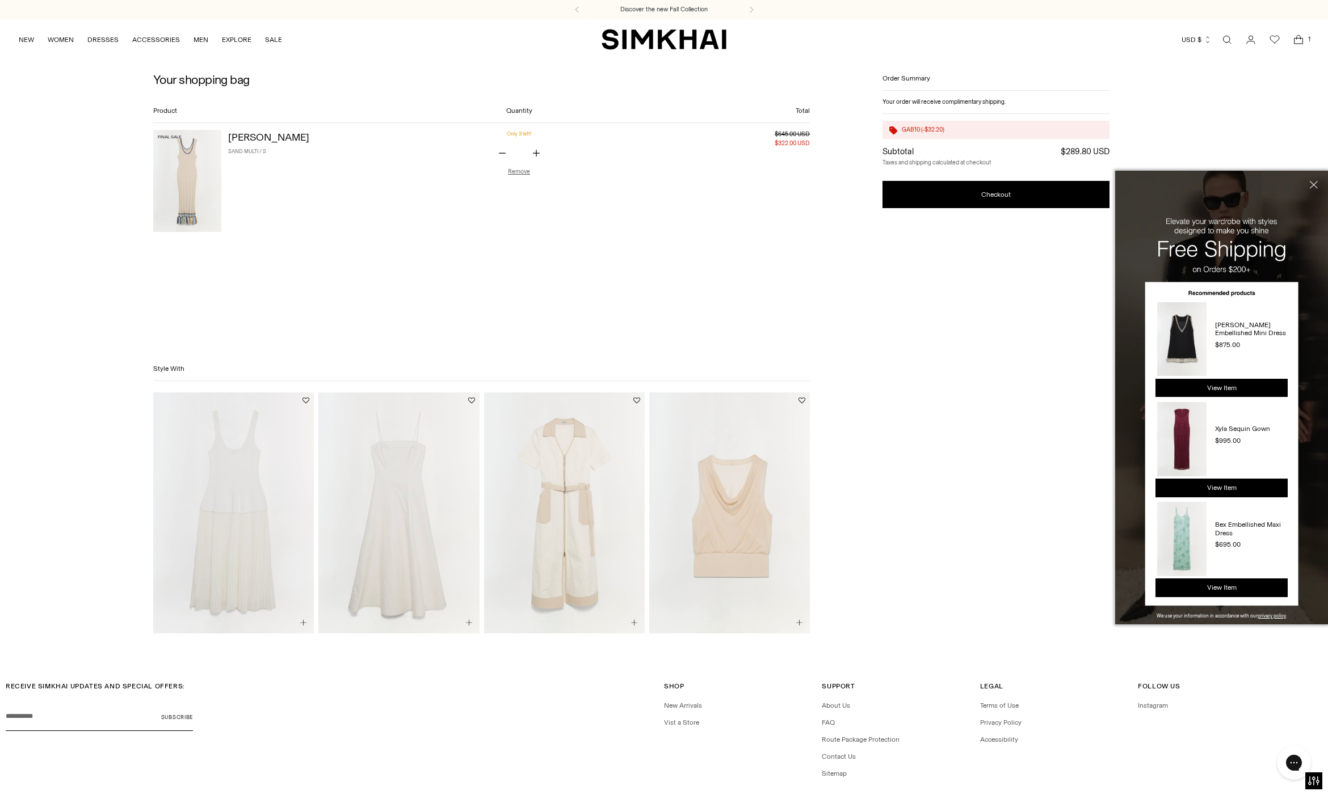
click at [173, 176] on img at bounding box center [187, 181] width 68 height 102
